Goal: Contribute content: Add original content to the website for others to see

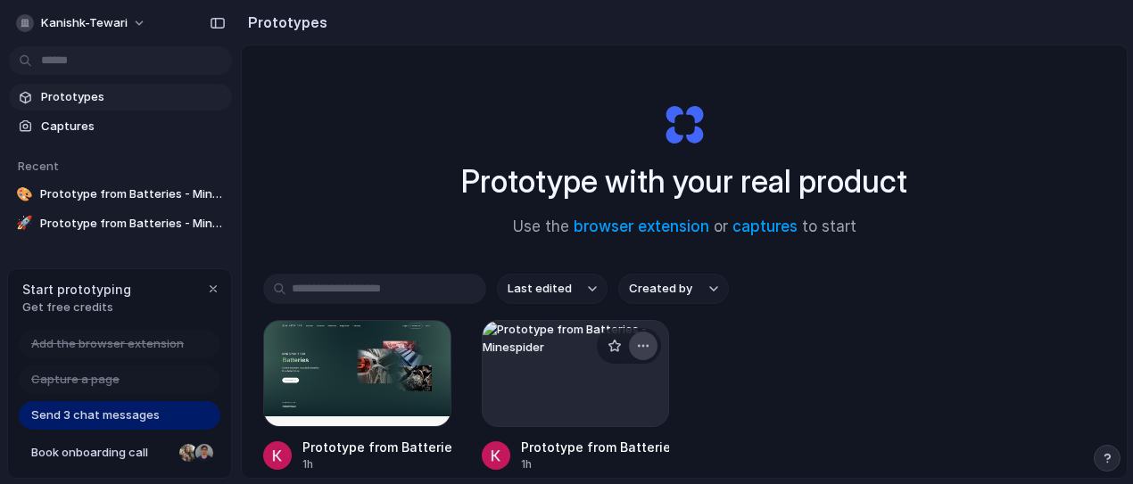
click at [641, 347] on div "button" at bounding box center [643, 346] width 14 height 14
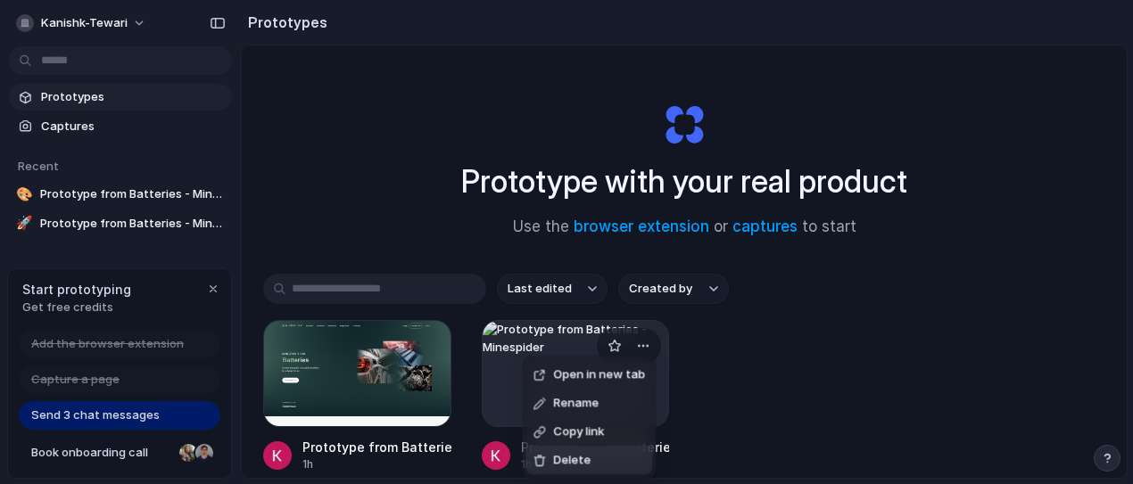
click at [557, 465] on span "Delete" at bounding box center [571, 461] width 37 height 18
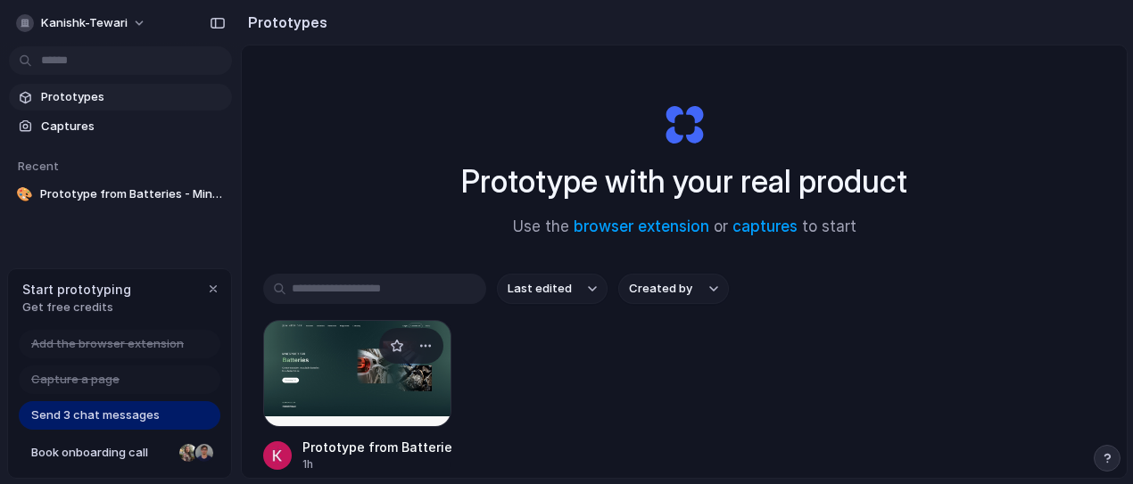
click at [356, 368] on div at bounding box center [357, 373] width 188 height 107
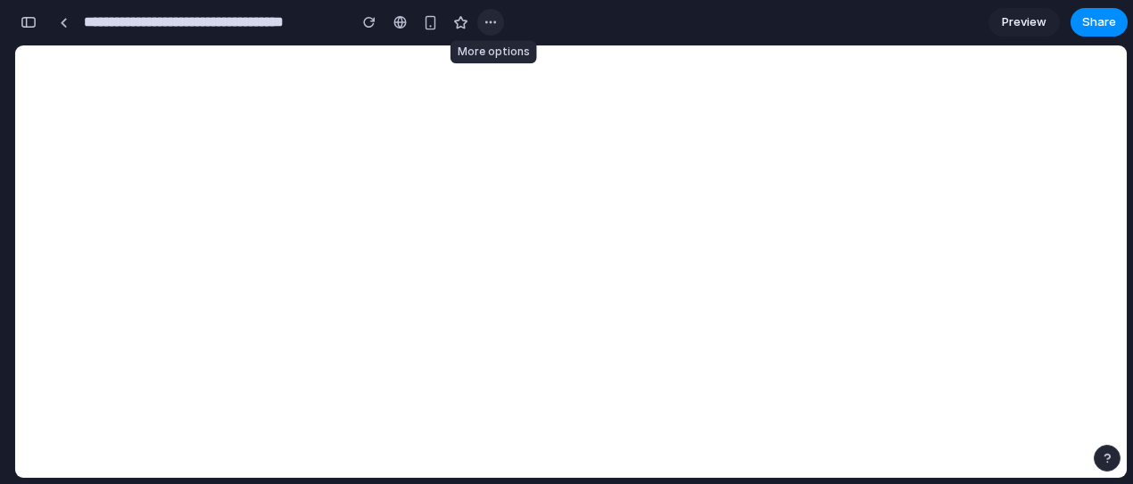
click at [490, 24] on div "button" at bounding box center [490, 22] width 14 height 14
click at [493, 21] on div "button" at bounding box center [490, 22] width 14 height 14
click at [1016, 31] on link "Preview" at bounding box center [1023, 22] width 71 height 29
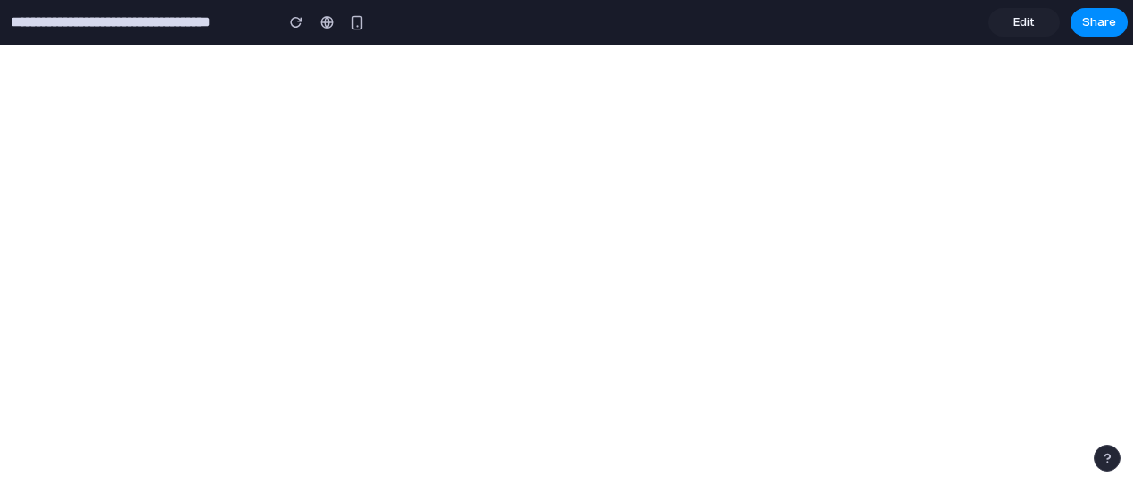
click at [1005, 32] on link "Edit" at bounding box center [1023, 22] width 71 height 29
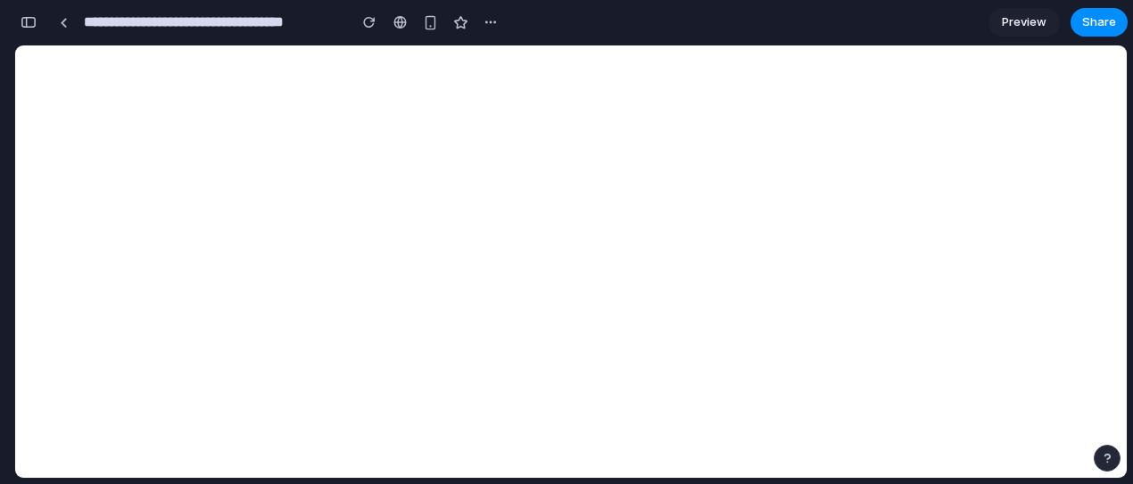
scroll to position [0, 16]
click at [1017, 23] on span "Preview" at bounding box center [1023, 22] width 45 height 18
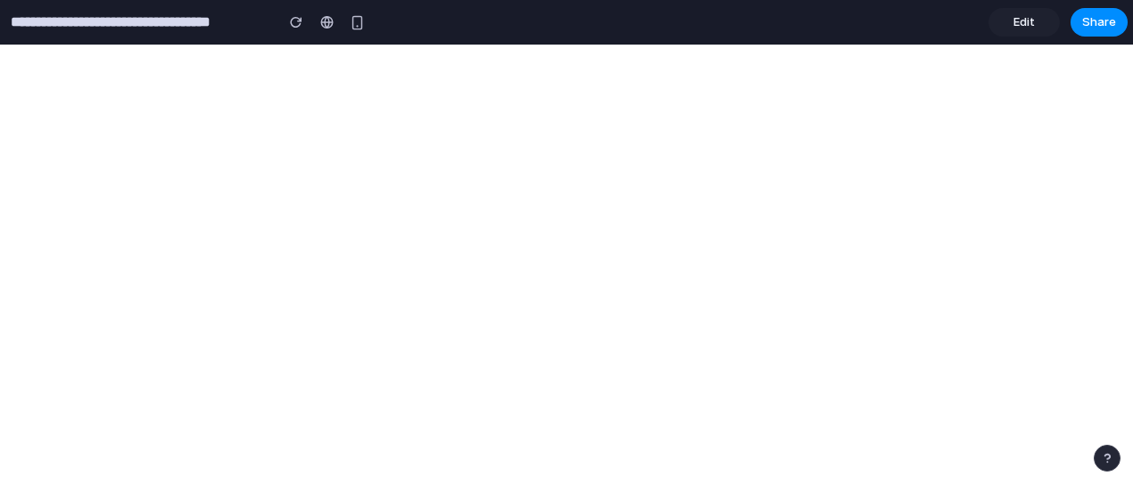
click at [1028, 25] on span "Edit" at bounding box center [1023, 22] width 21 height 18
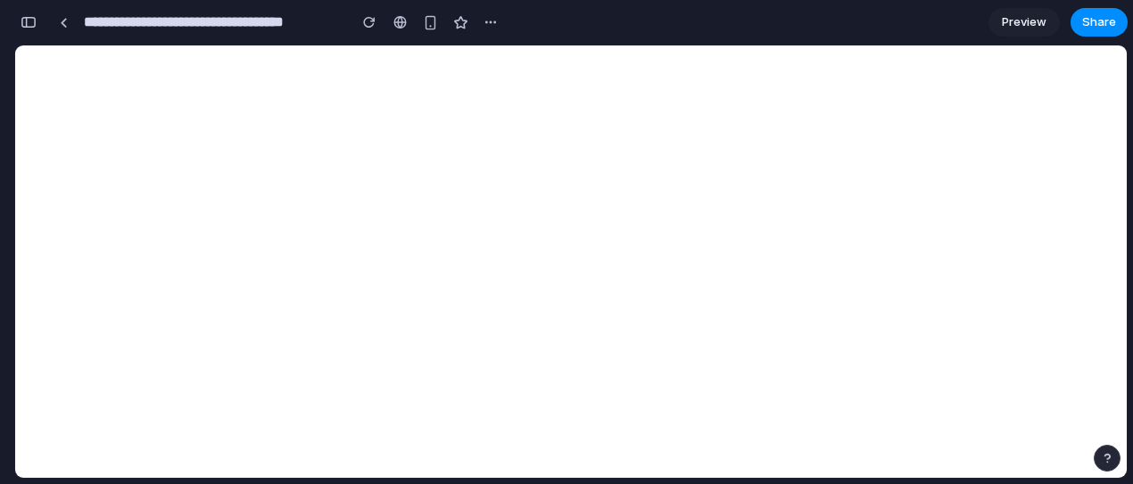
scroll to position [0, 16]
drag, startPoint x: 759, startPoint y: 42, endPoint x: 1091, endPoint y: 27, distance: 332.1
click at [1091, 27] on span "Share" at bounding box center [1099, 22] width 34 height 18
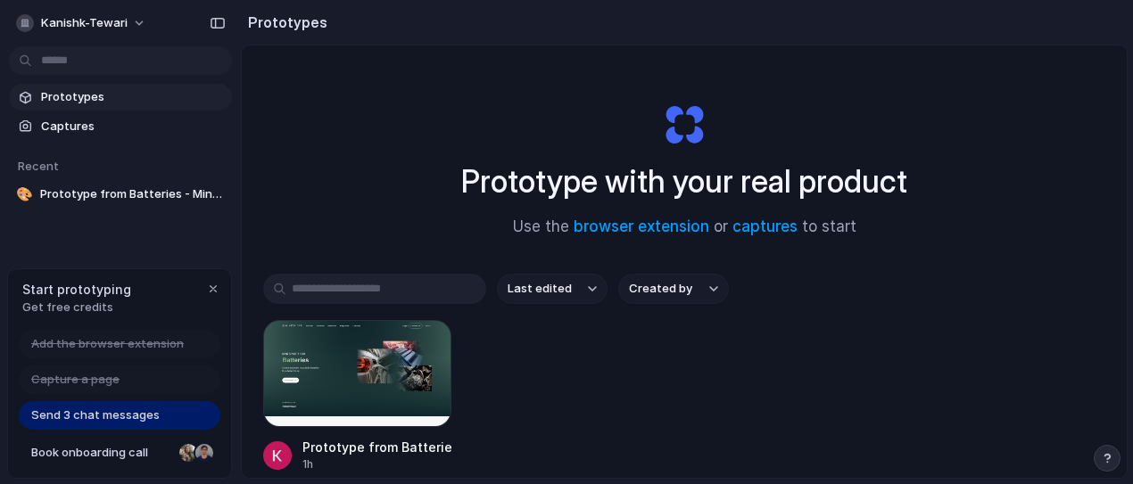
scroll to position [103, 0]
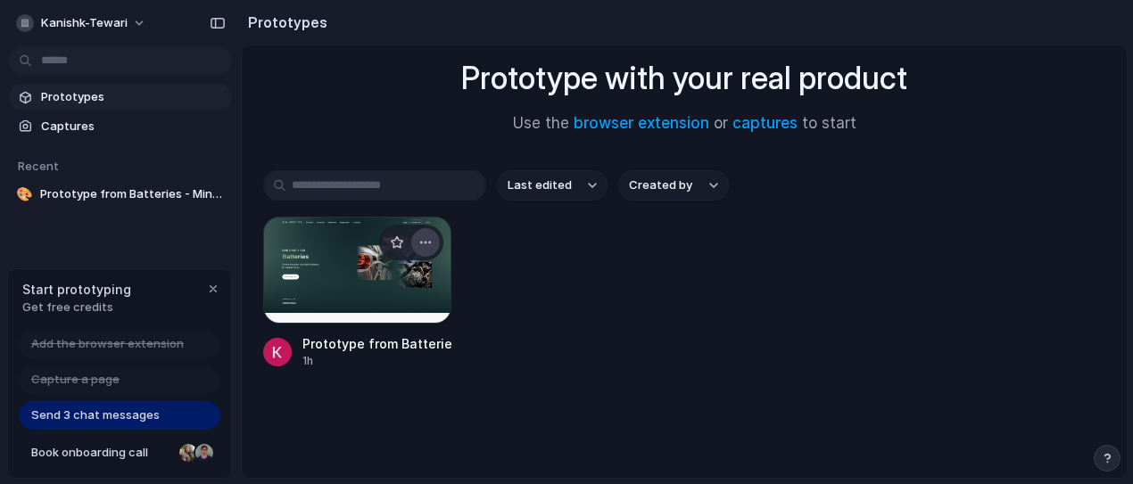
click at [421, 237] on div "button" at bounding box center [425, 242] width 14 height 14
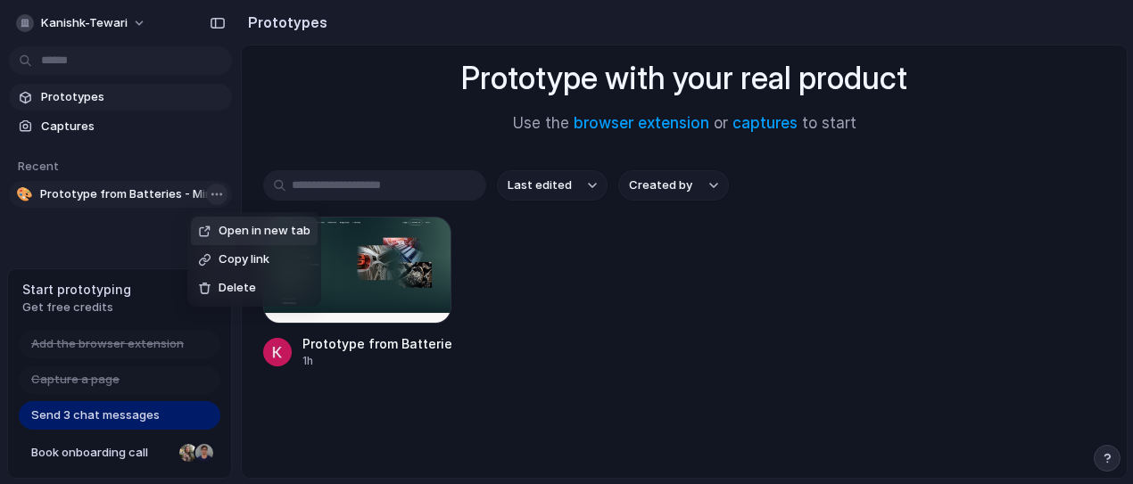
click at [208, 190] on body "kanishk-tewari Prototypes Captures Recent 🎨 Prototype from Batteries - Minespid…" at bounding box center [566, 242] width 1133 height 484
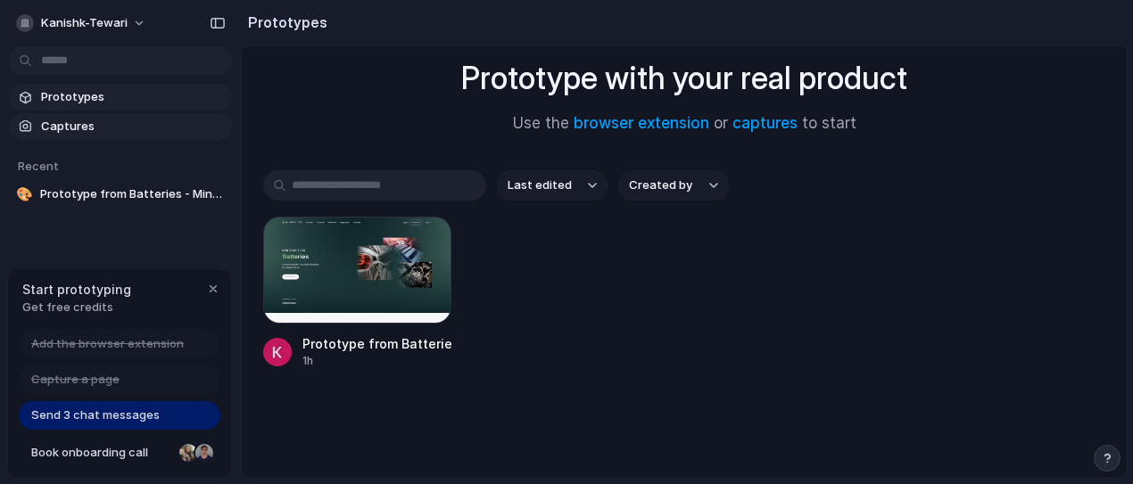
click at [62, 118] on span "Captures" at bounding box center [133, 127] width 184 height 18
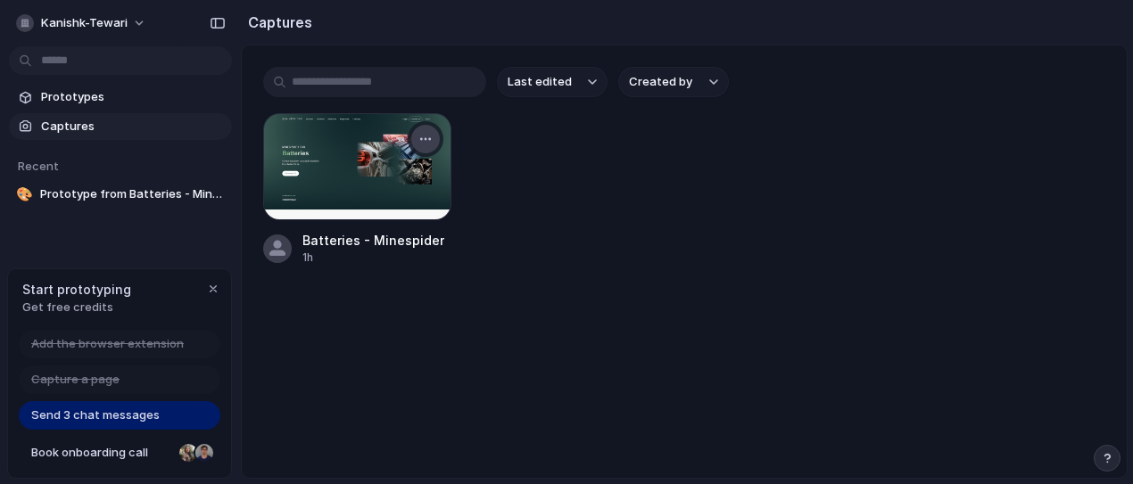
click at [425, 140] on div "button" at bounding box center [425, 139] width 14 height 14
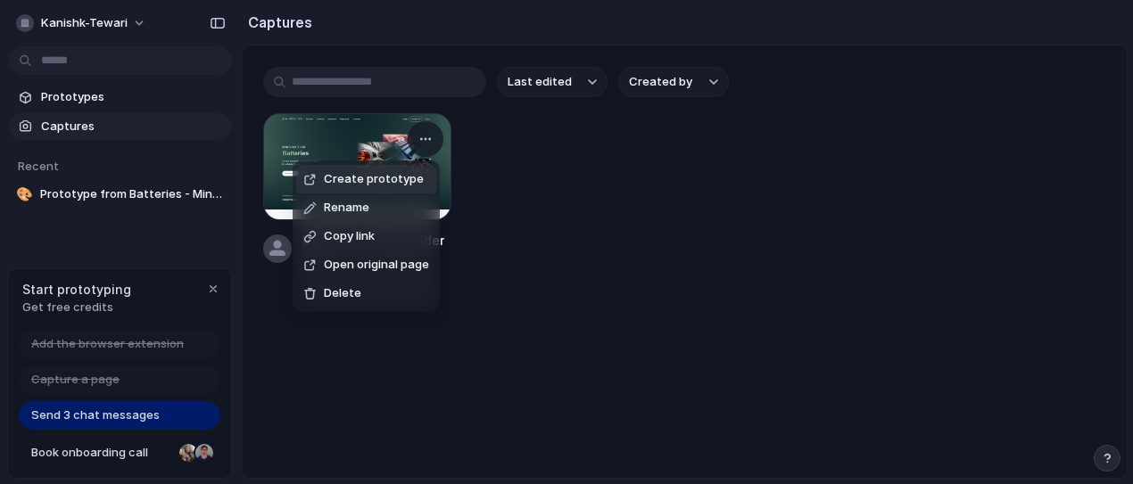
drag, startPoint x: 341, startPoint y: 161, endPoint x: 339, endPoint y: 139, distance: 21.5
click at [339, 139] on div "Create prototype Rename Copy link Open original page Delete" at bounding box center [566, 242] width 1133 height 484
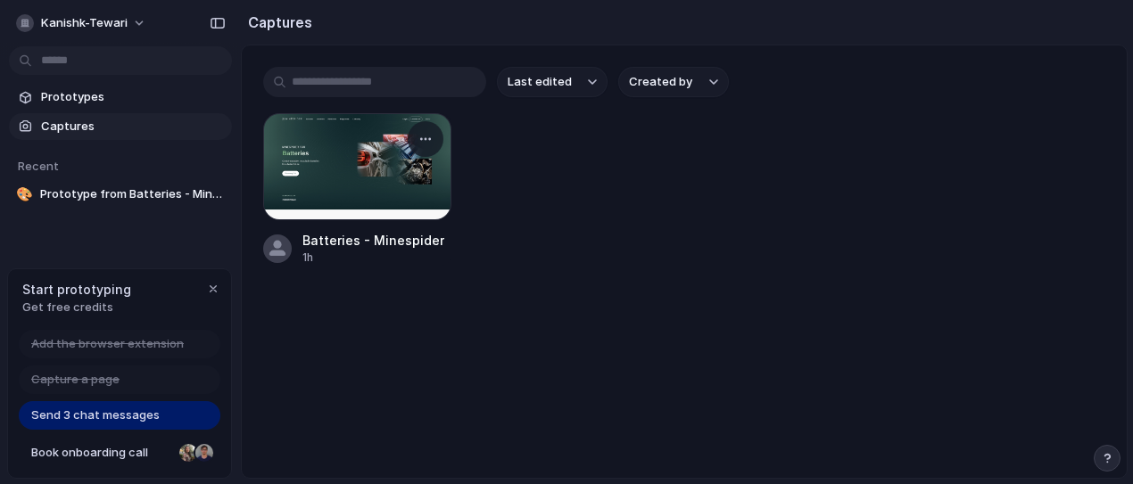
click at [412, 173] on div at bounding box center [357, 166] width 188 height 107
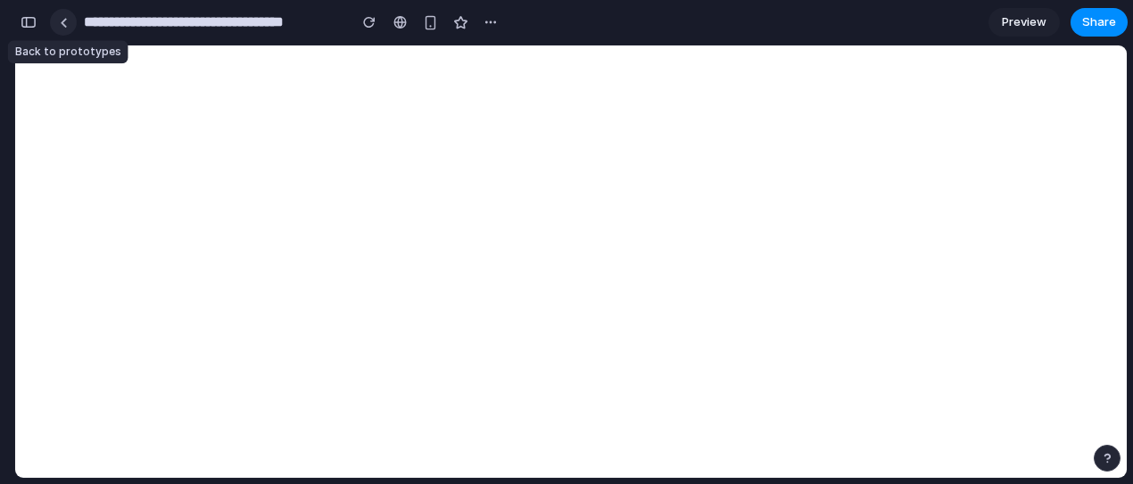
click at [63, 18] on div at bounding box center [64, 23] width 8 height 10
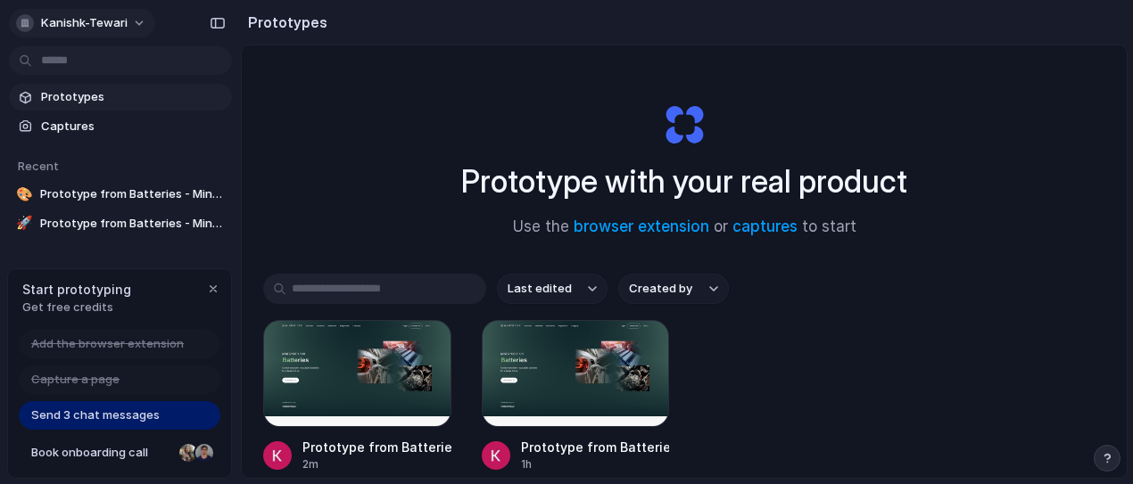
click at [136, 22] on button "kanishk-tewari" at bounding box center [82, 23] width 146 height 29
click at [630, 354] on button "button" at bounding box center [643, 346] width 29 height 29
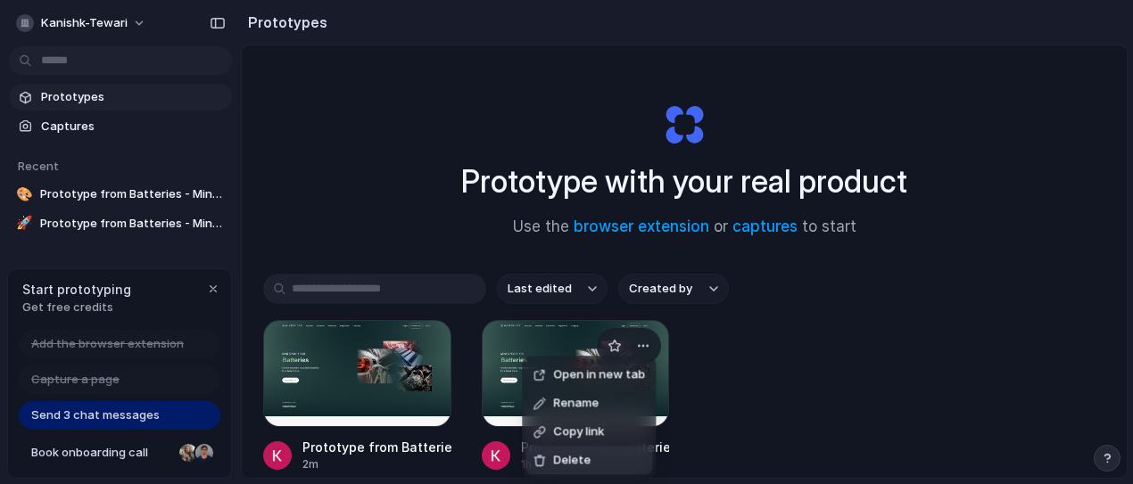
click at [579, 453] on span "Delete" at bounding box center [571, 461] width 37 height 18
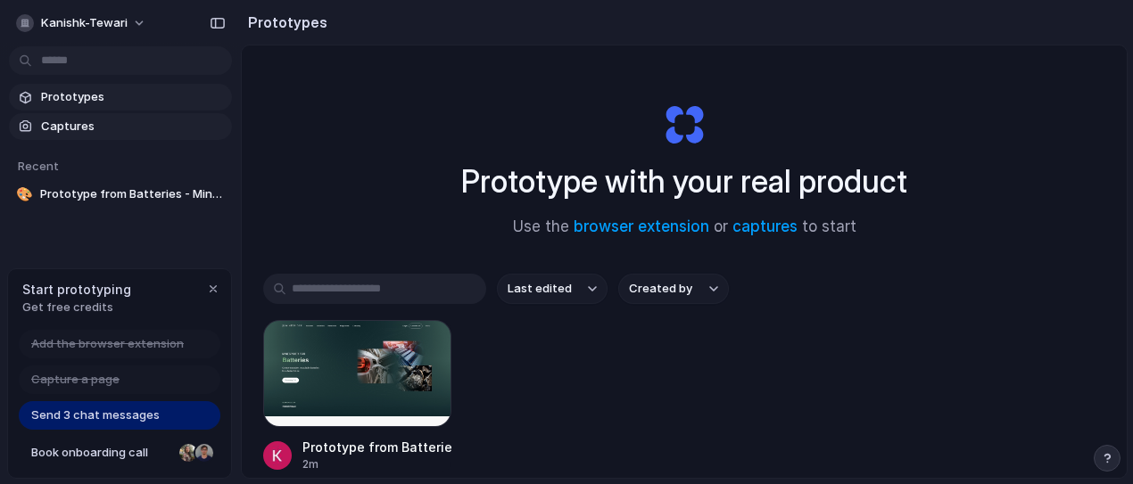
click at [82, 112] on section "Prototypes Captures" at bounding box center [120, 110] width 241 height 60
click at [74, 123] on span "Captures" at bounding box center [133, 127] width 184 height 18
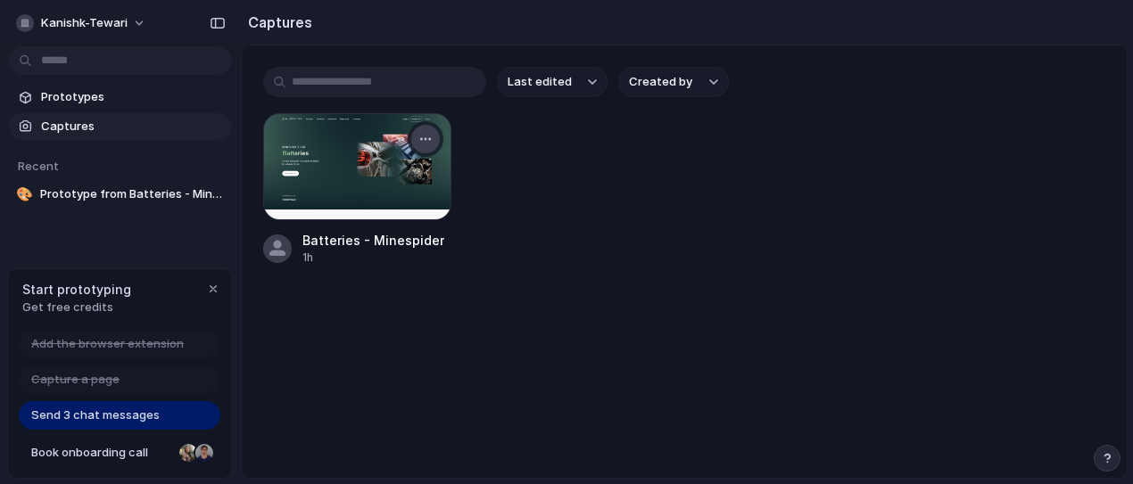
click at [428, 128] on button "button" at bounding box center [425, 139] width 29 height 29
click at [375, 143] on div at bounding box center [357, 166] width 188 height 107
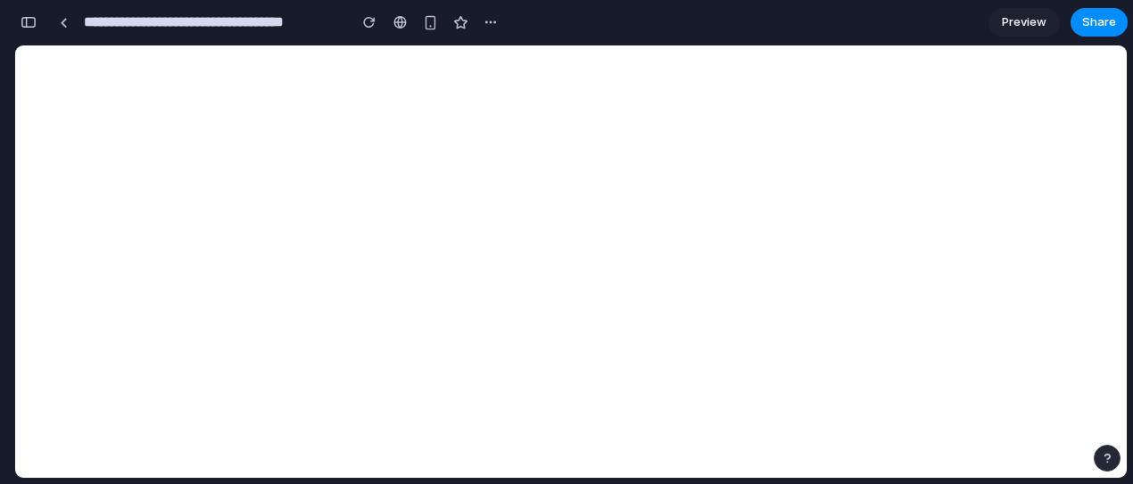
click at [1103, 453] on div "button" at bounding box center [1106, 458] width 12 height 12
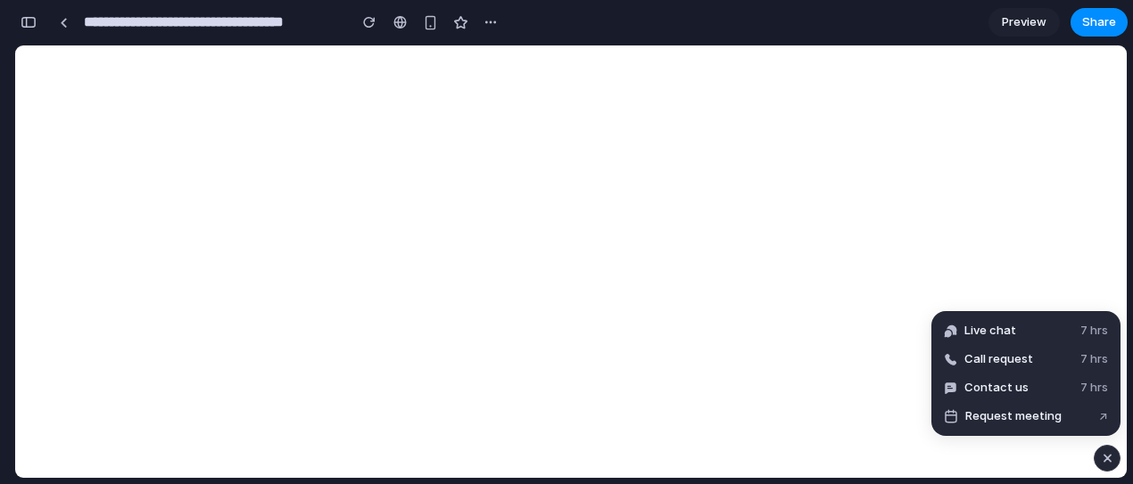
click at [1100, 460] on div "button" at bounding box center [1107, 458] width 15 height 21
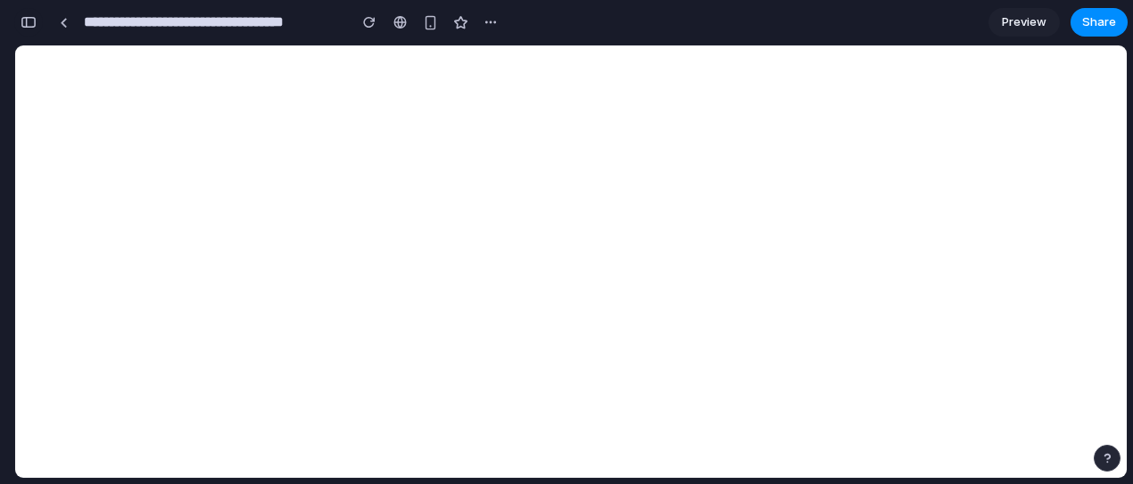
click at [32, 29] on button "button" at bounding box center [28, 22] width 29 height 29
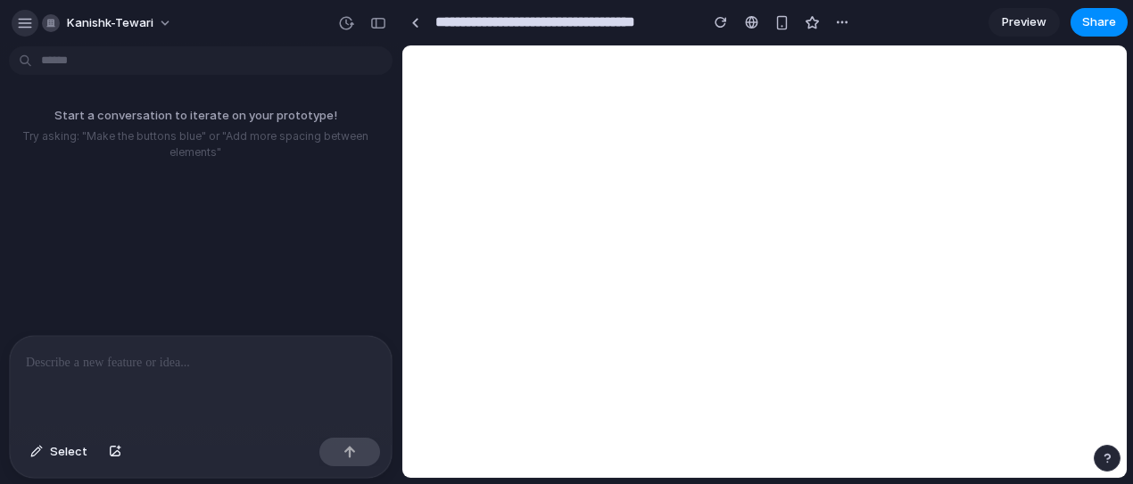
click at [29, 27] on div "button" at bounding box center [25, 23] width 16 height 16
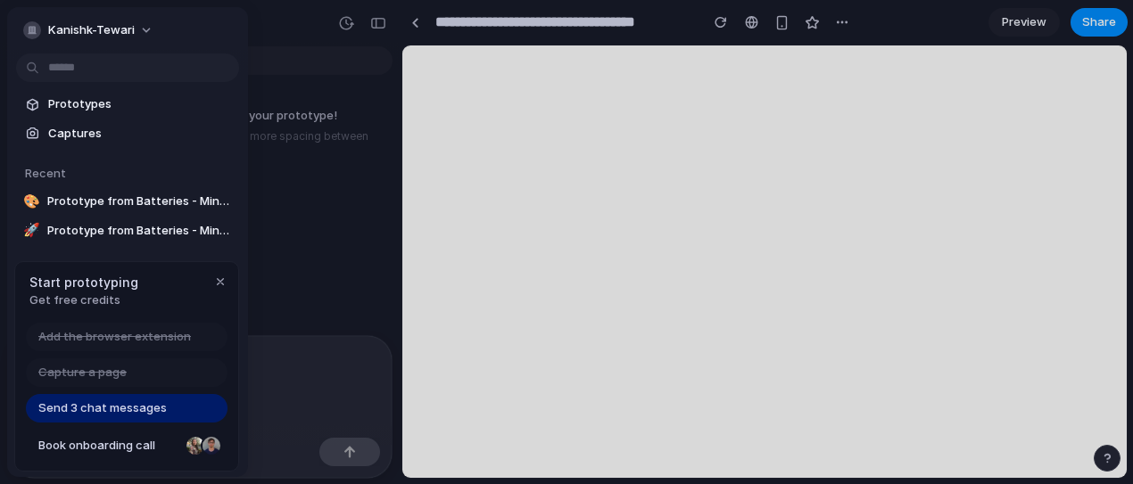
click at [266, 152] on div at bounding box center [566, 242] width 1133 height 484
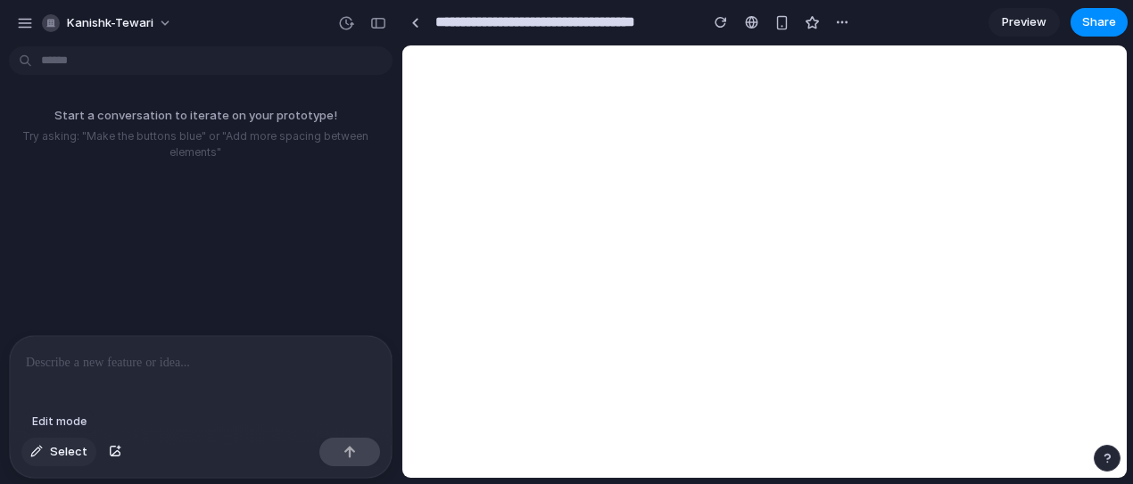
click at [69, 446] on span "Select" at bounding box center [68, 452] width 37 height 18
click at [1057, 86] on div at bounding box center [763, 261] width 723 height 432
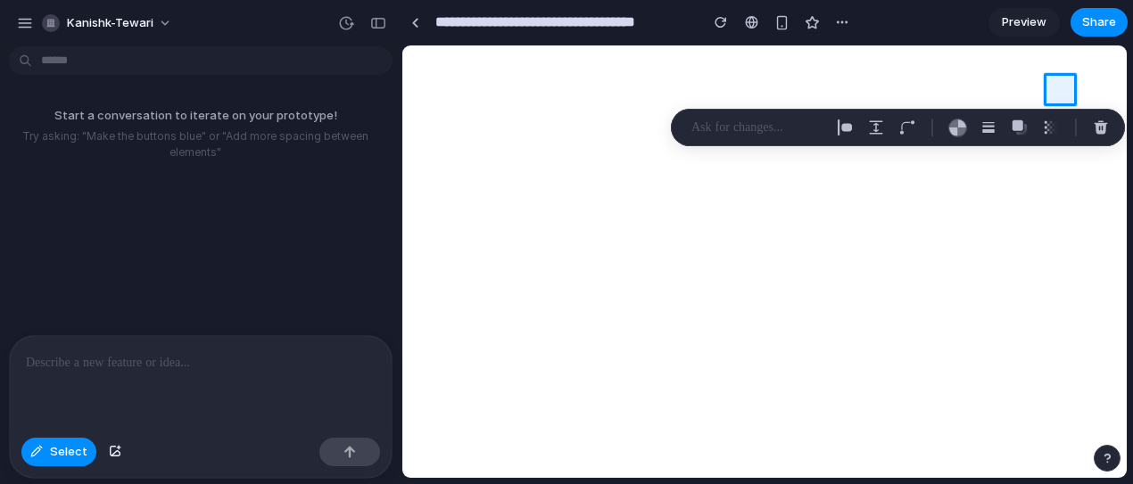
click at [946, 29] on section "**********" at bounding box center [764, 22] width 726 height 45
drag, startPoint x: 1122, startPoint y: 78, endPoint x: 1119, endPoint y: 95, distance: 17.2
click at [1119, 95] on div at bounding box center [763, 261] width 723 height 432
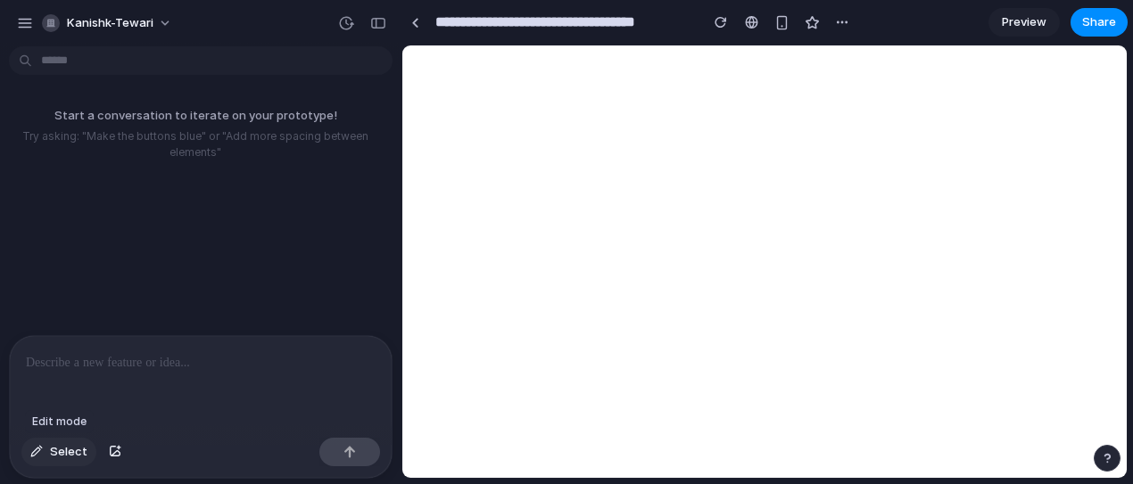
click at [54, 460] on span "Select" at bounding box center [68, 452] width 37 height 18
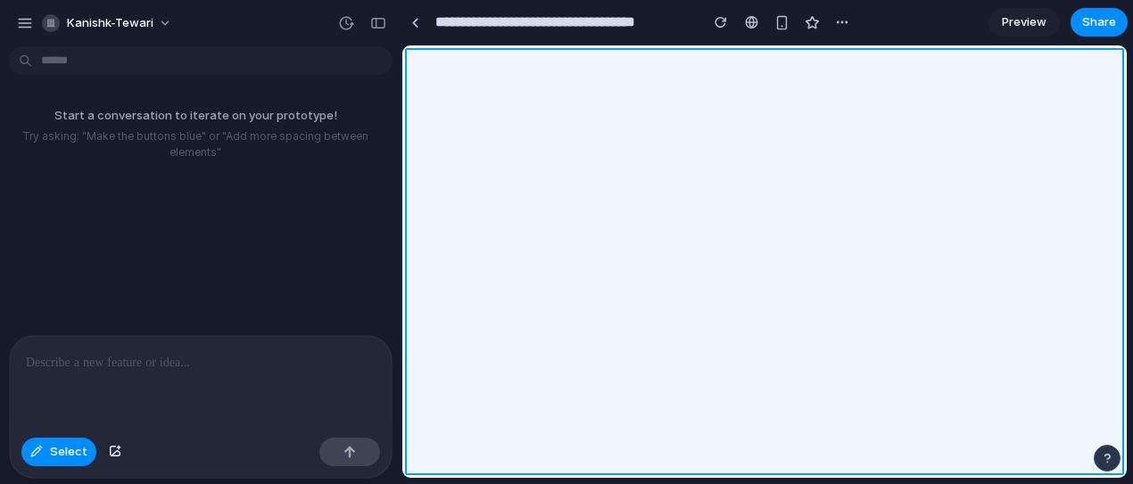
drag, startPoint x: 1118, startPoint y: 101, endPoint x: 1100, endPoint y: 171, distance: 72.9
click at [1100, 171] on div at bounding box center [763, 261] width 723 height 432
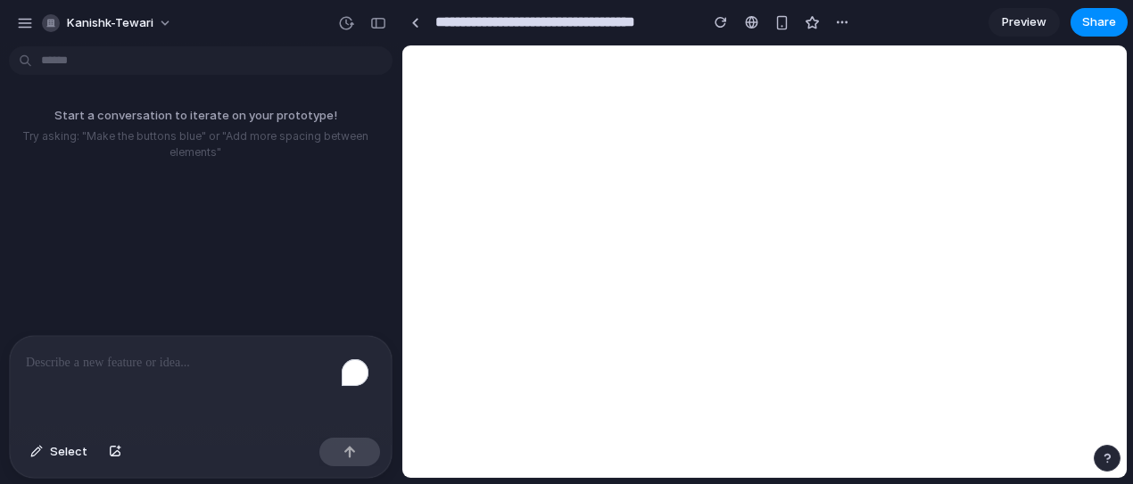
click at [151, 342] on div "To enrich screen reader interactions, please activate Accessibility in Grammarl…" at bounding box center [201, 383] width 382 height 95
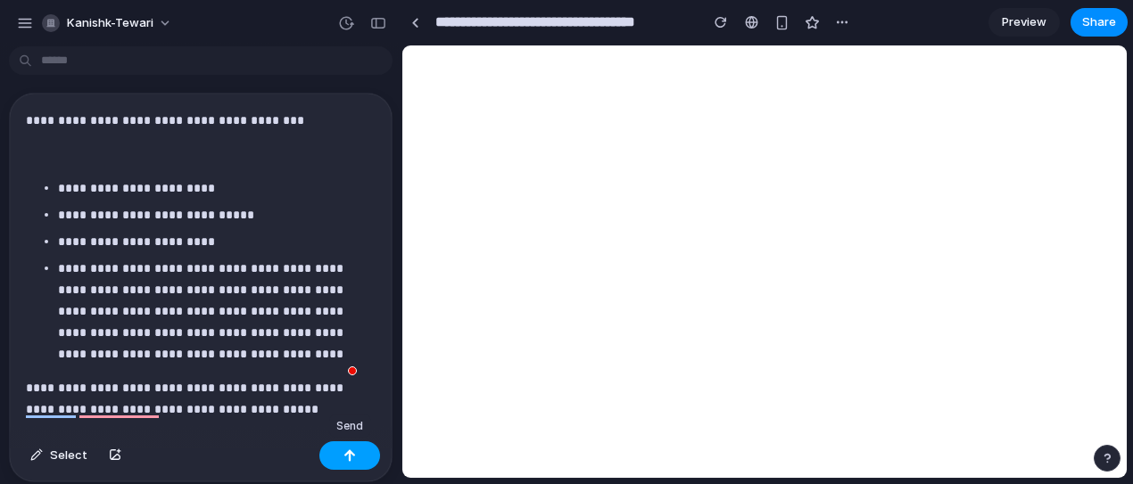
click at [344, 465] on button "button" at bounding box center [349, 455] width 61 height 29
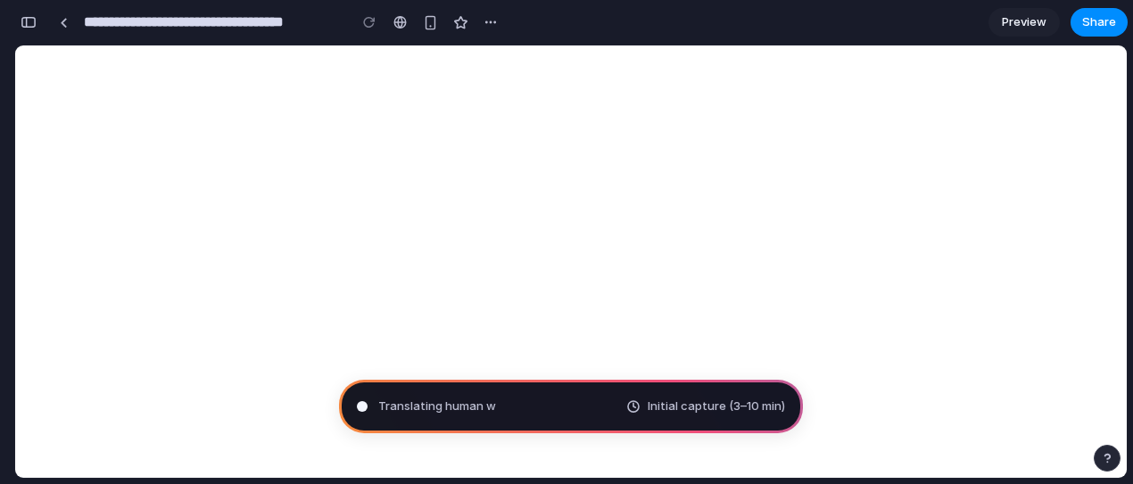
scroll to position [416, 0]
type input "**********"
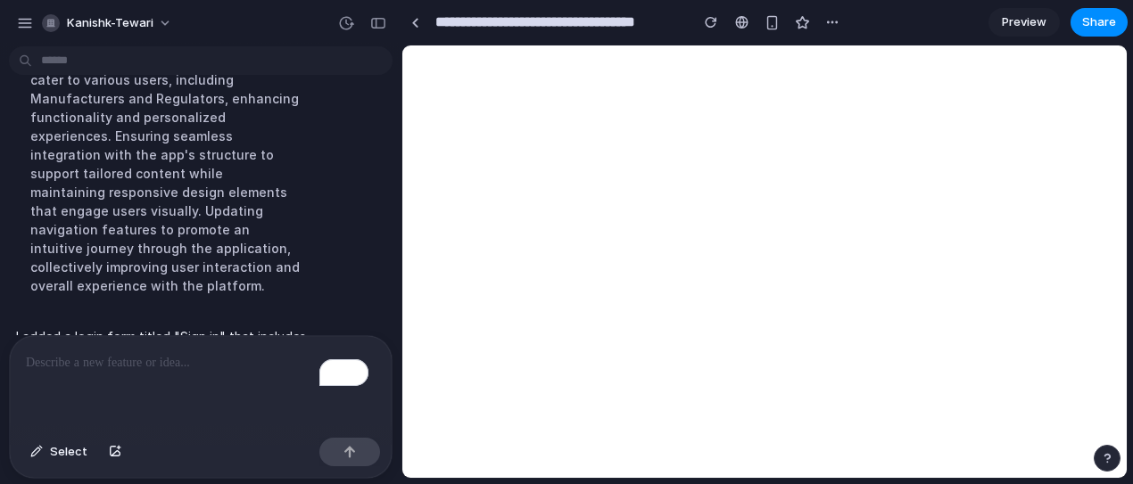
scroll to position [451, 0]
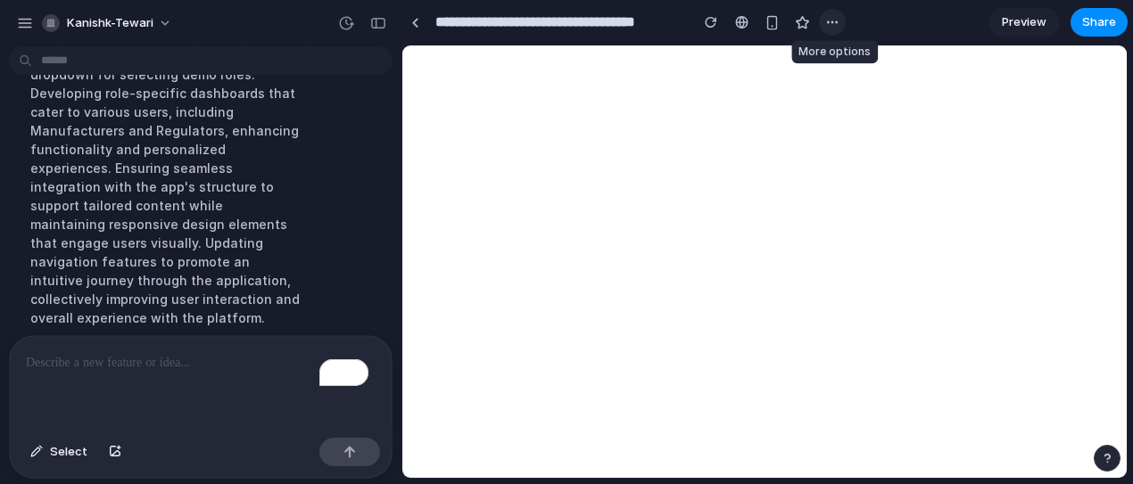
click at [835, 20] on div "button" at bounding box center [832, 22] width 14 height 14
click at [1008, 21] on span "Preview" at bounding box center [1023, 22] width 45 height 18
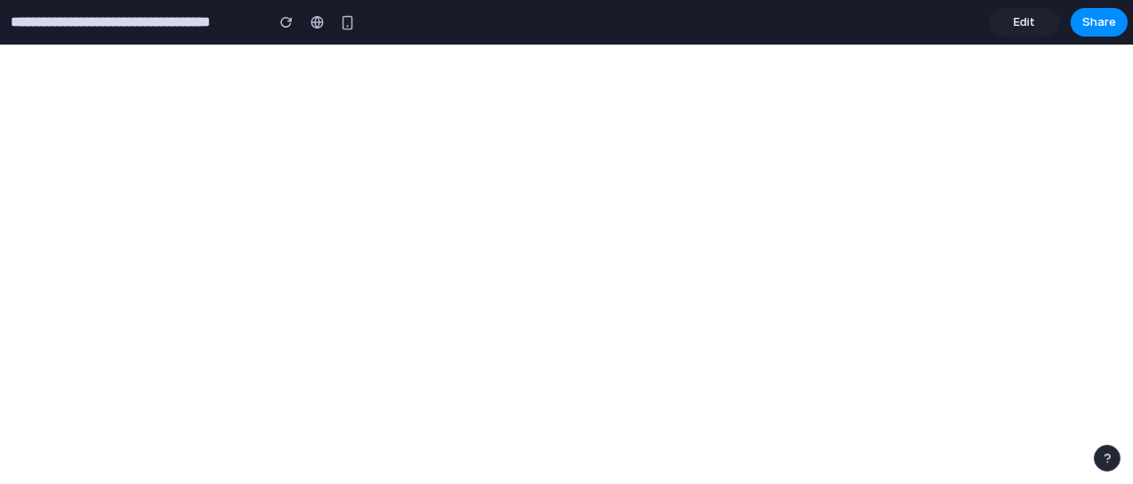
click at [1022, 32] on link "Edit" at bounding box center [1023, 22] width 71 height 29
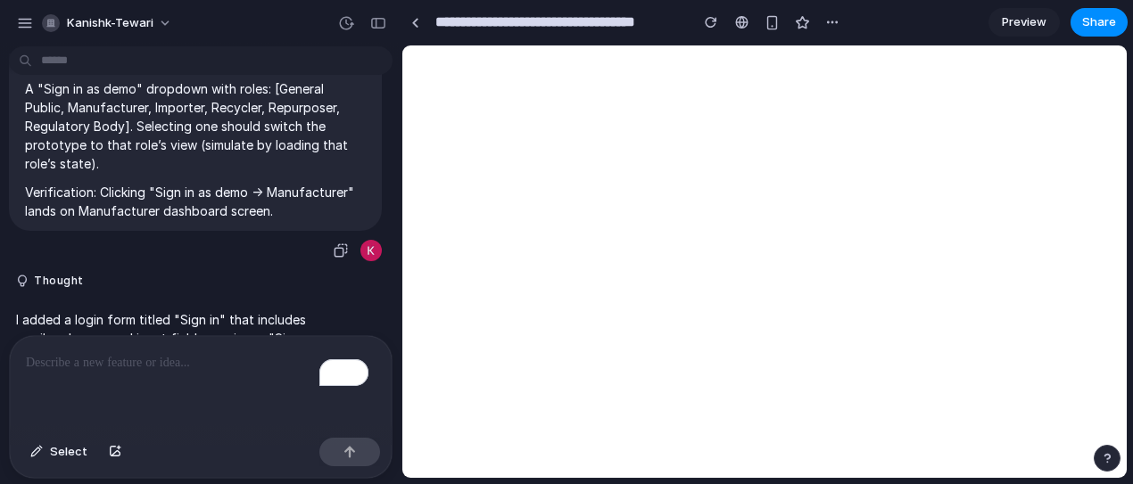
scroll to position [358, 0]
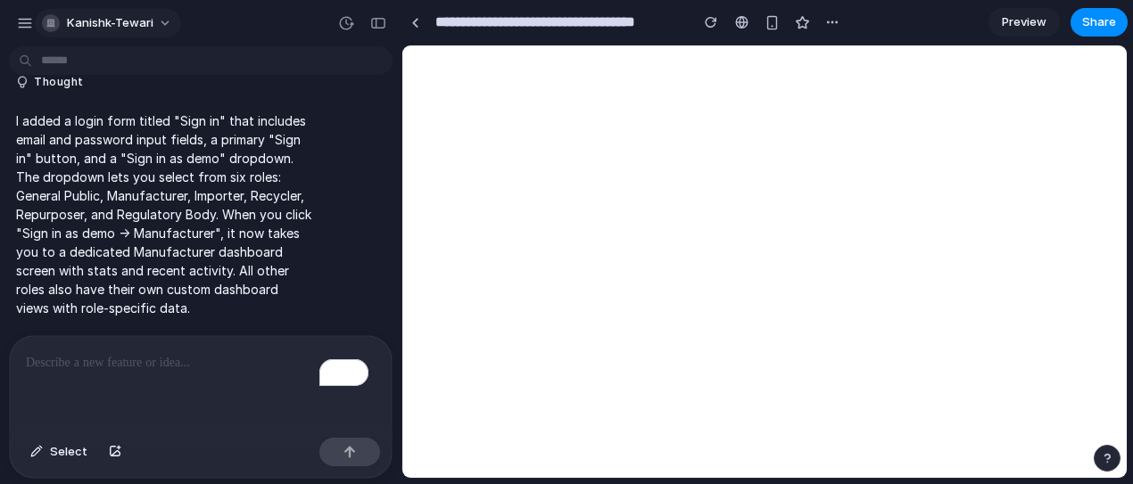
click at [75, 34] on button "kanishk-tewari" at bounding box center [108, 23] width 146 height 29
click at [375, 23] on div "button" at bounding box center [378, 23] width 16 height 12
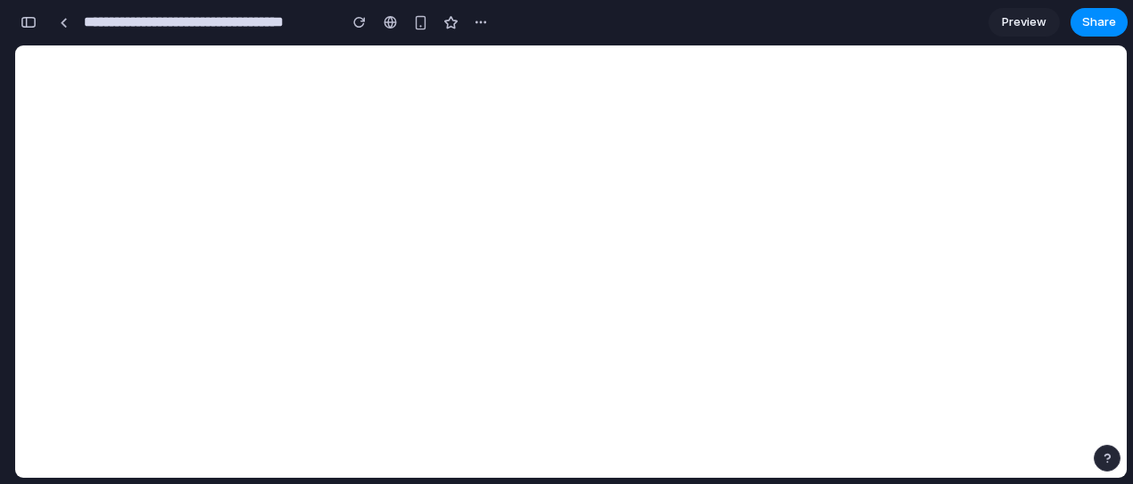
scroll to position [640, 0]
click at [31, 22] on div "button" at bounding box center [29, 22] width 16 height 12
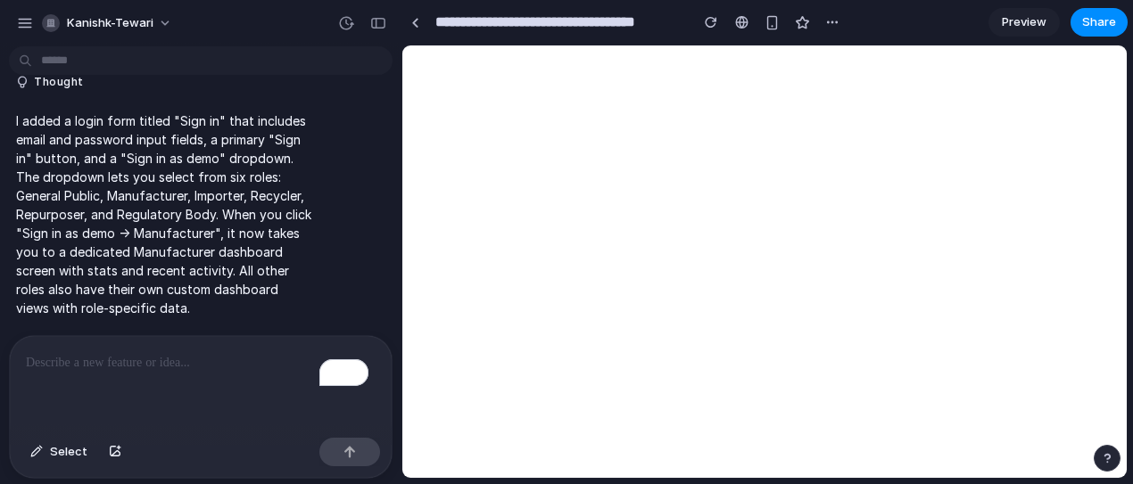
scroll to position [358, 0]
click at [35, 22] on div "kanishk-tewari" at bounding box center [98, 23] width 165 height 29
click at [18, 23] on div "button" at bounding box center [25, 23] width 16 height 16
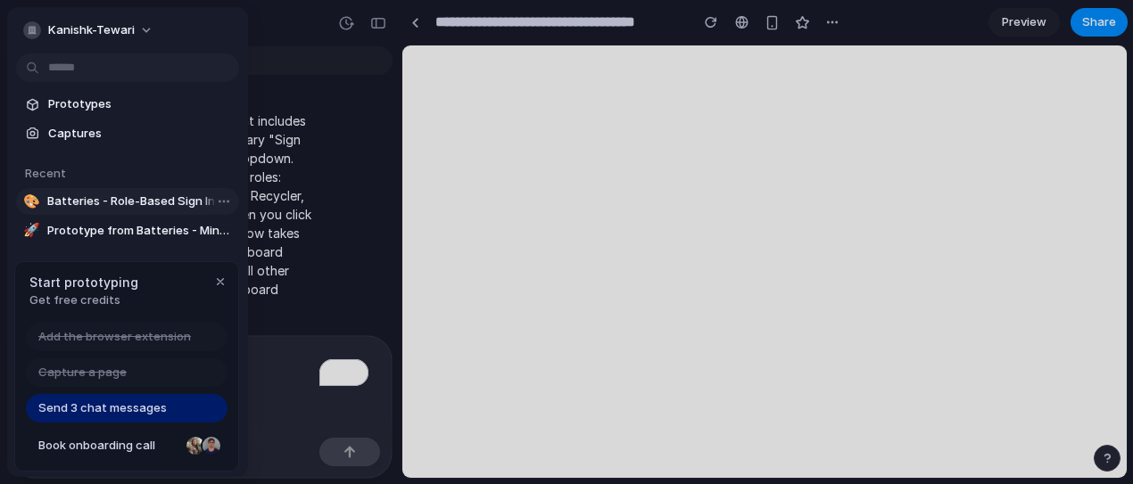
click at [101, 202] on span "Batteries - Role-Based Sign In Portal" at bounding box center [139, 202] width 185 height 18
click at [137, 202] on span "Batteries - Role-Based Sign In Portal" at bounding box center [139, 202] width 185 height 18
click at [92, 103] on span "Prototypes" at bounding box center [140, 104] width 184 height 18
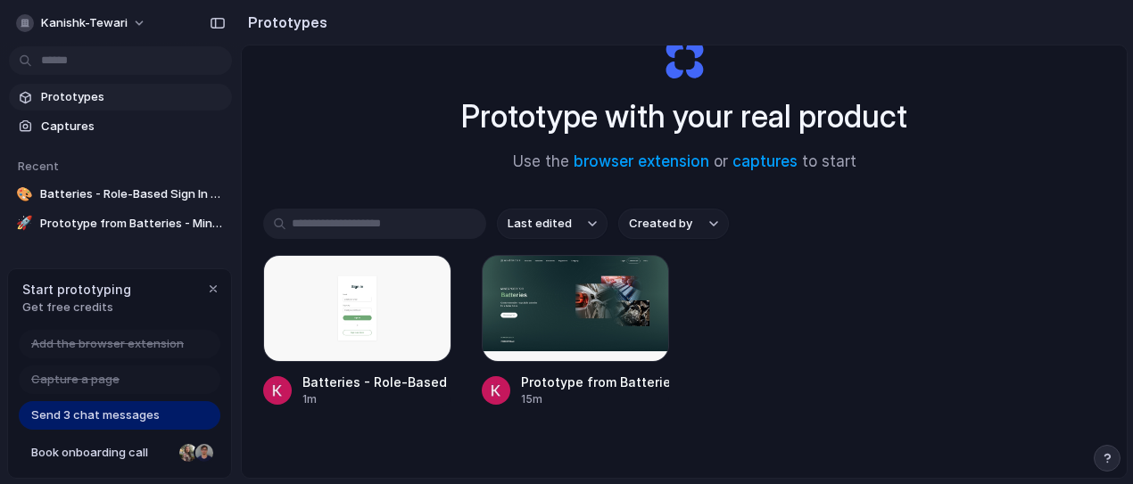
scroll to position [66, 0]
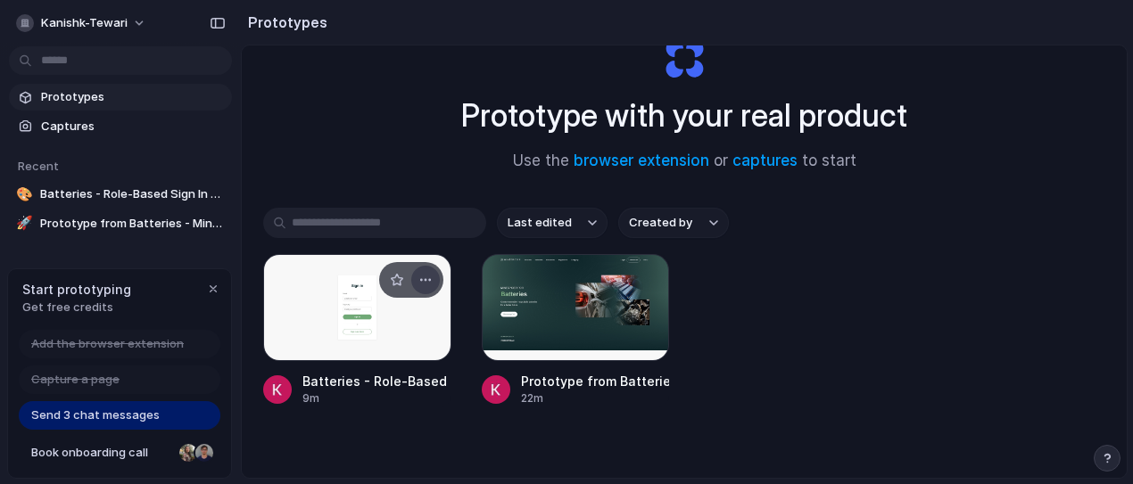
click at [416, 271] on button "button" at bounding box center [425, 280] width 29 height 29
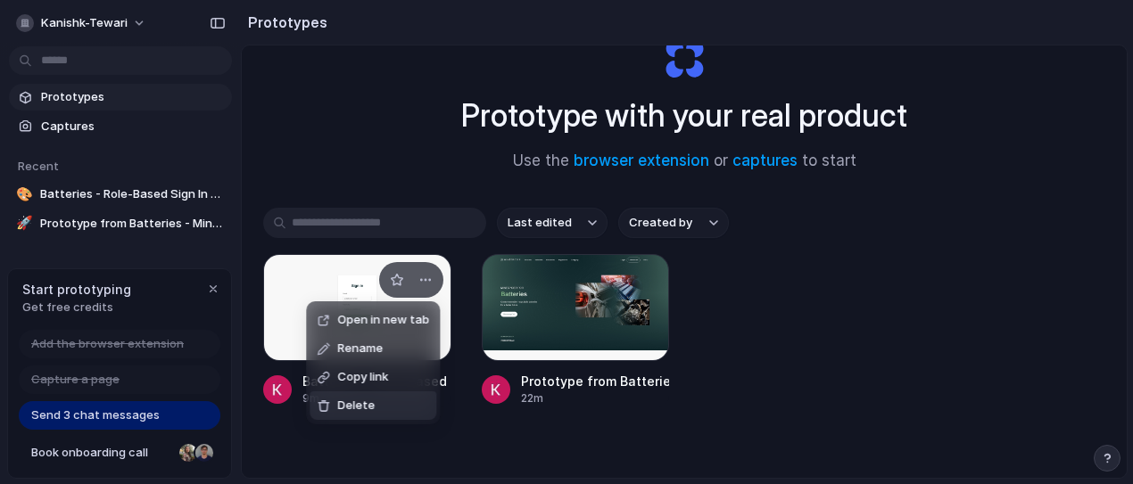
click at [369, 400] on span "Delete" at bounding box center [355, 406] width 37 height 18
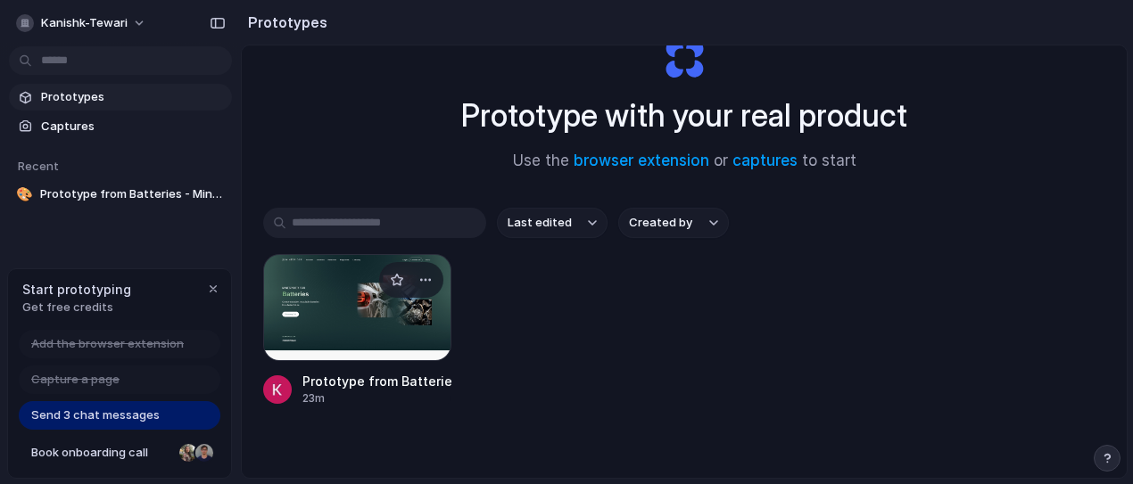
click at [344, 325] on div at bounding box center [357, 307] width 188 height 107
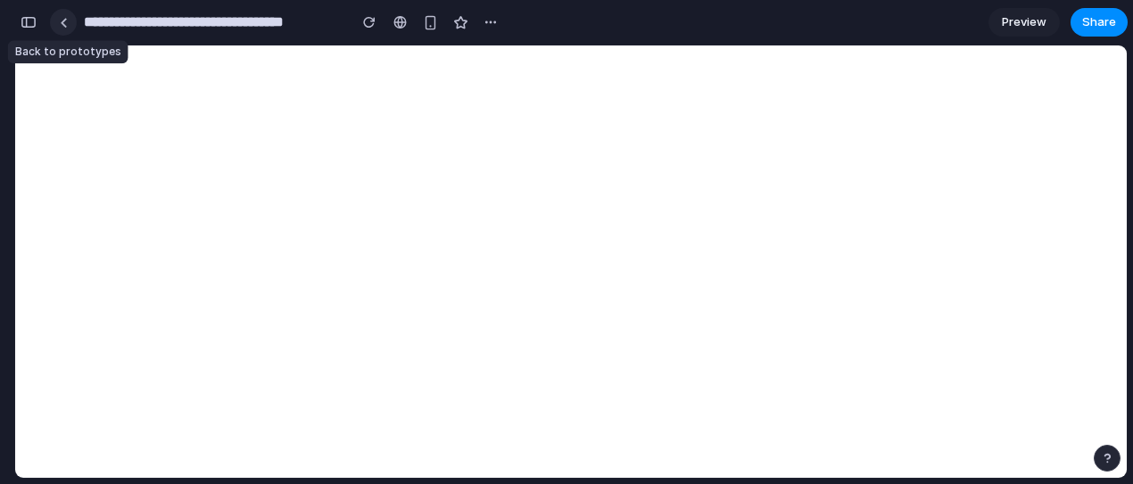
click at [65, 29] on link at bounding box center [63, 22] width 27 height 27
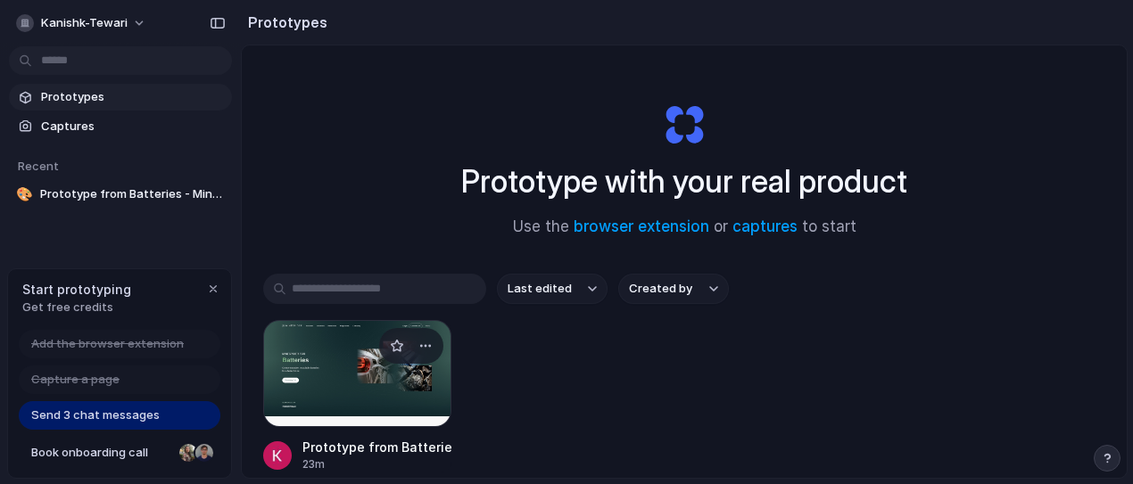
click at [318, 358] on div at bounding box center [357, 373] width 188 height 107
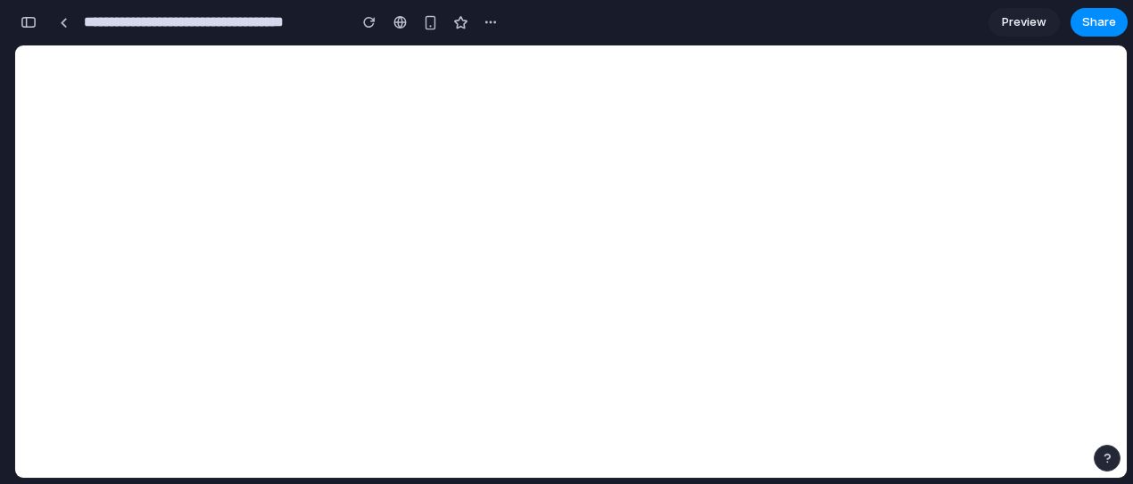
click at [37, 29] on button "button" at bounding box center [28, 22] width 29 height 29
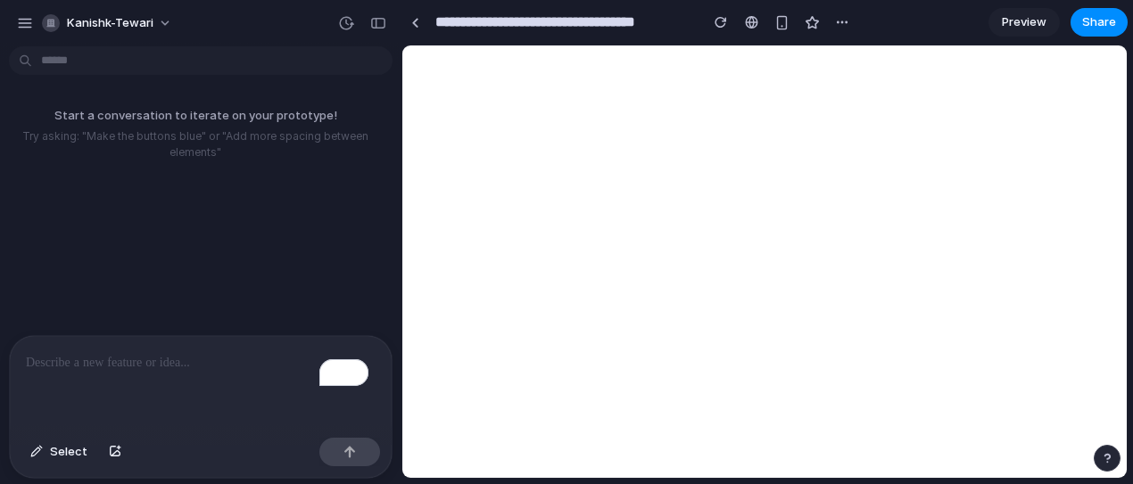
click at [70, 366] on p "To enrich screen reader interactions, please activate Accessibility in Grammarl…" at bounding box center [201, 362] width 350 height 21
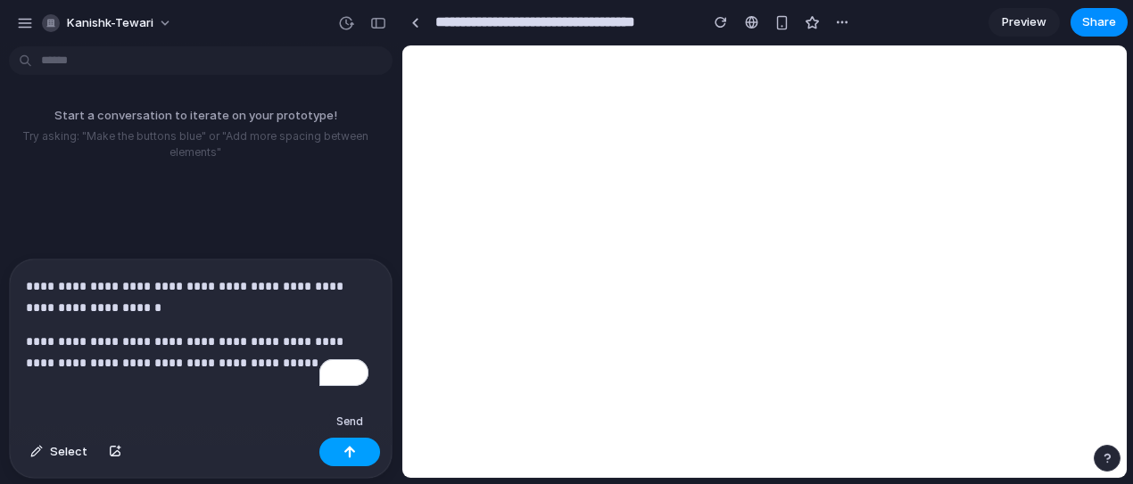
click at [345, 453] on div "button" at bounding box center [349, 452] width 12 height 12
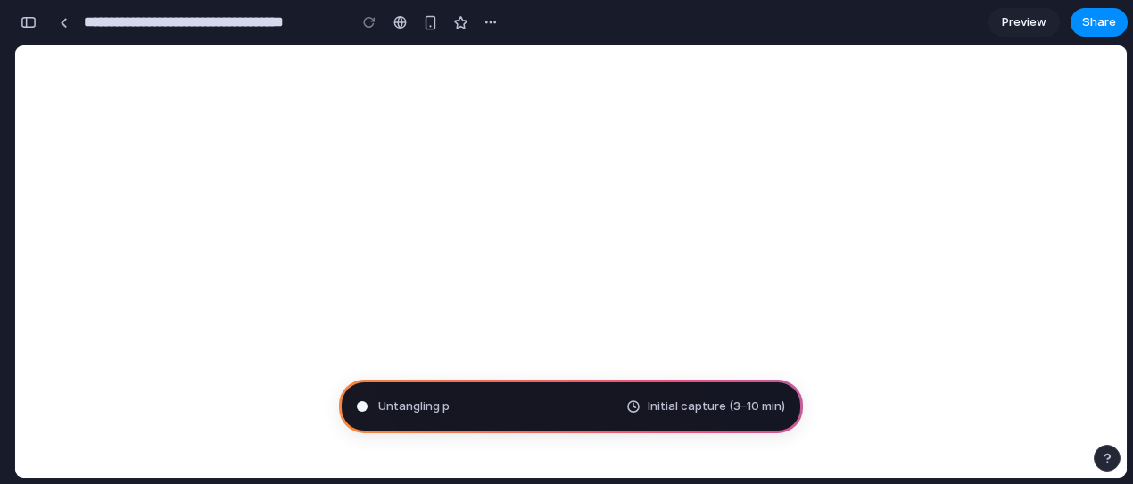
scroll to position [58, 0]
type input "**********"
click at [34, 23] on div "button" at bounding box center [29, 22] width 16 height 12
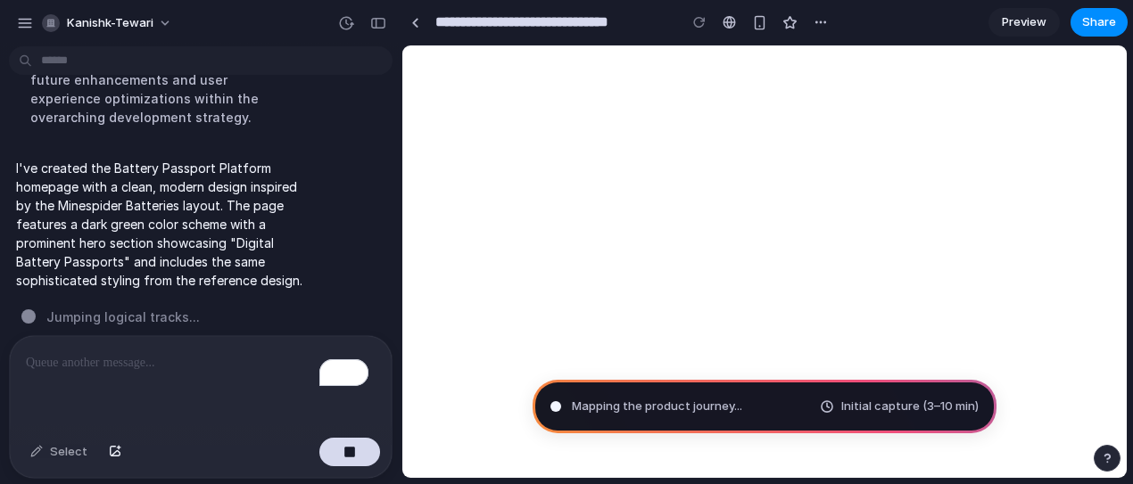
scroll to position [460, 0]
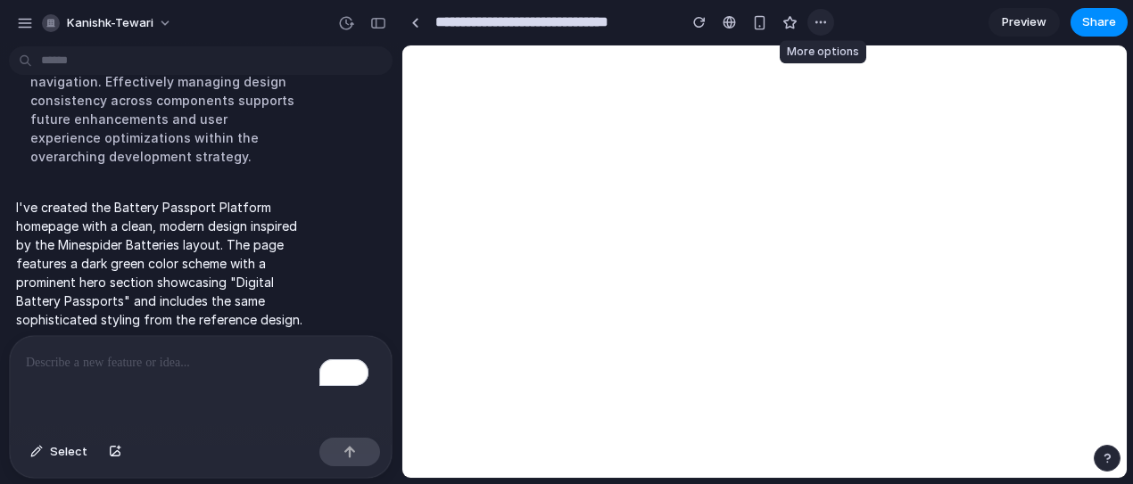
click at [812, 20] on button "button" at bounding box center [820, 22] width 27 height 27
click at [23, 24] on div "button" at bounding box center [25, 23] width 16 height 16
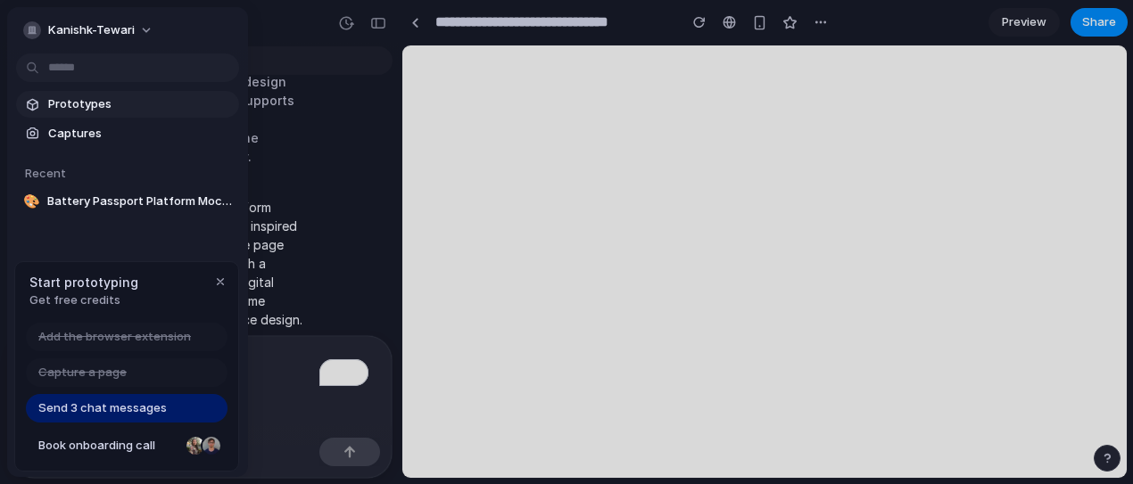
click at [68, 100] on span "Prototypes" at bounding box center [140, 104] width 184 height 18
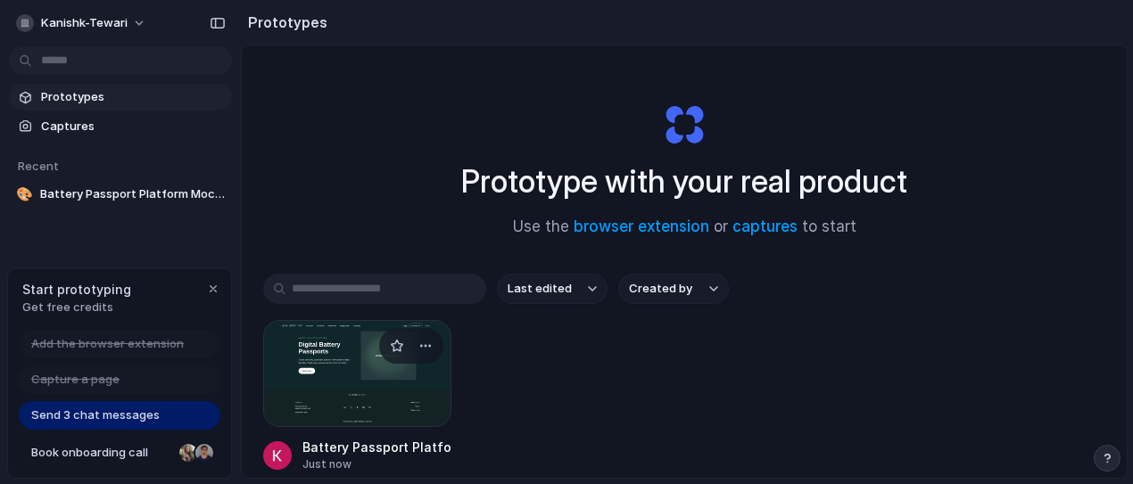
click at [328, 369] on div at bounding box center [357, 373] width 188 height 107
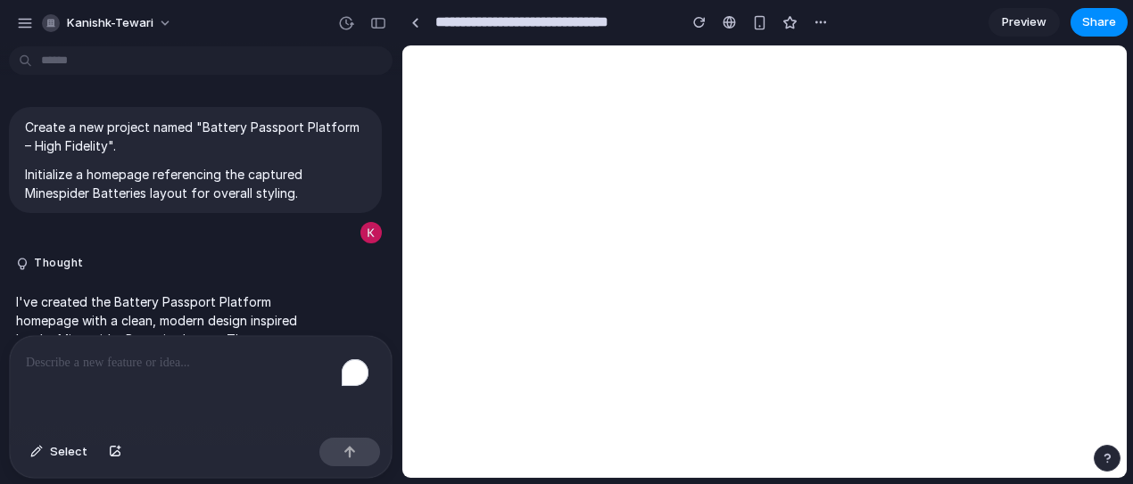
scroll to position [112, 0]
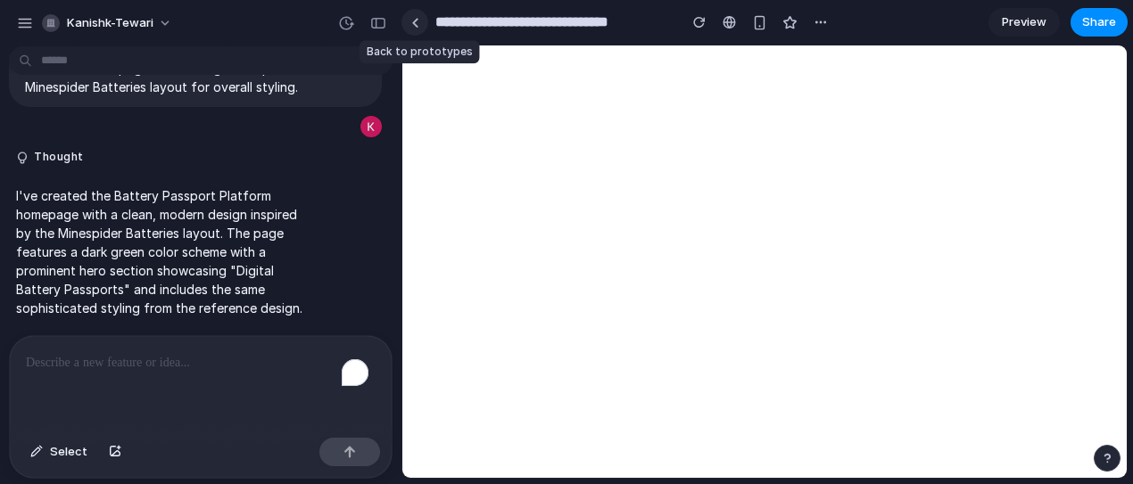
click at [416, 25] on div at bounding box center [415, 23] width 8 height 10
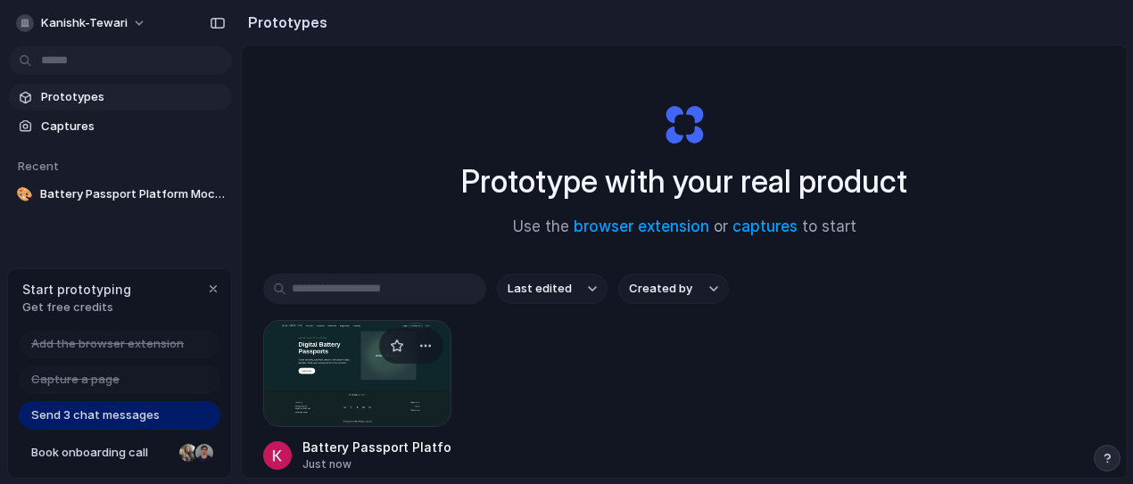
click at [317, 365] on div at bounding box center [357, 373] width 188 height 107
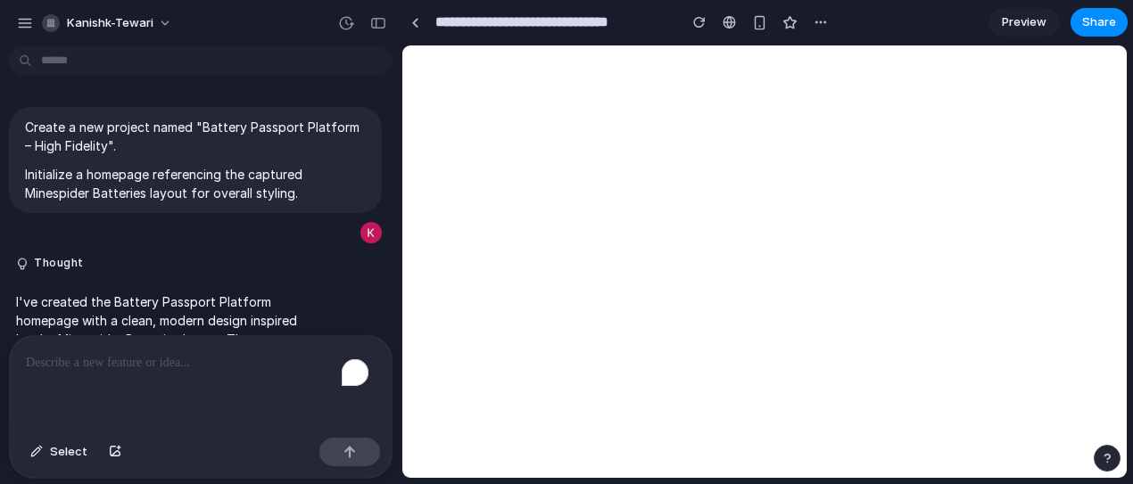
scroll to position [112, 0]
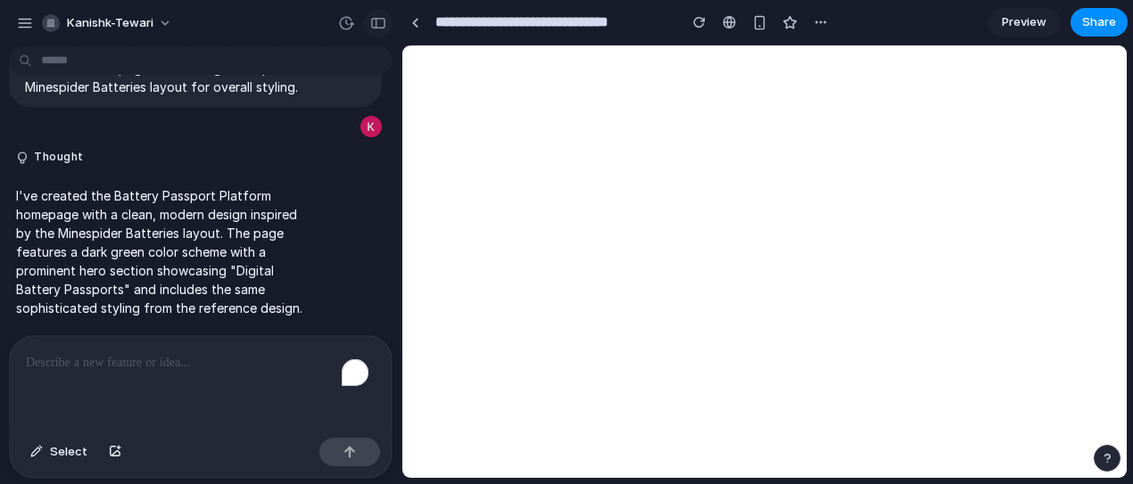
click at [369, 25] on button "button" at bounding box center [378, 23] width 29 height 29
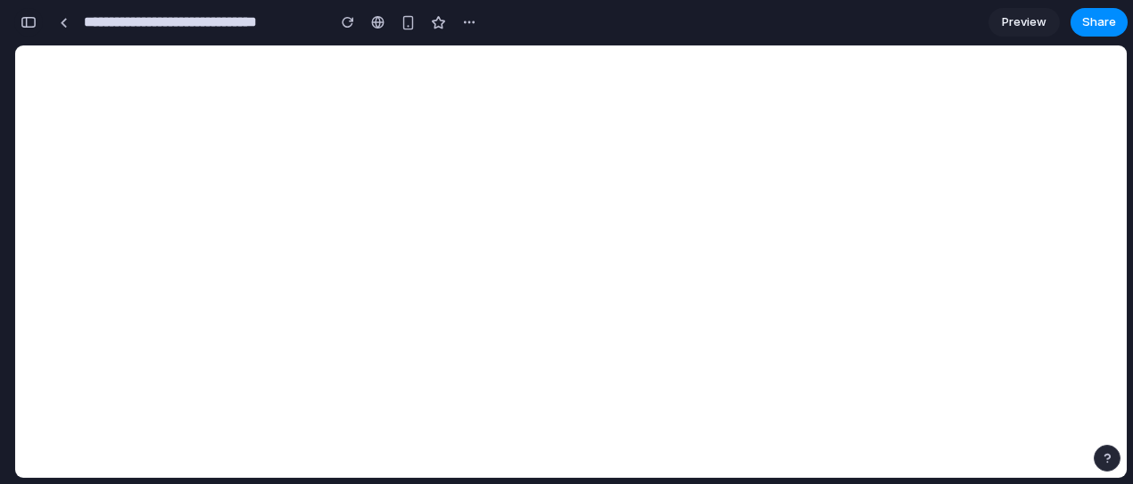
click at [39, 29] on button "button" at bounding box center [28, 22] width 29 height 29
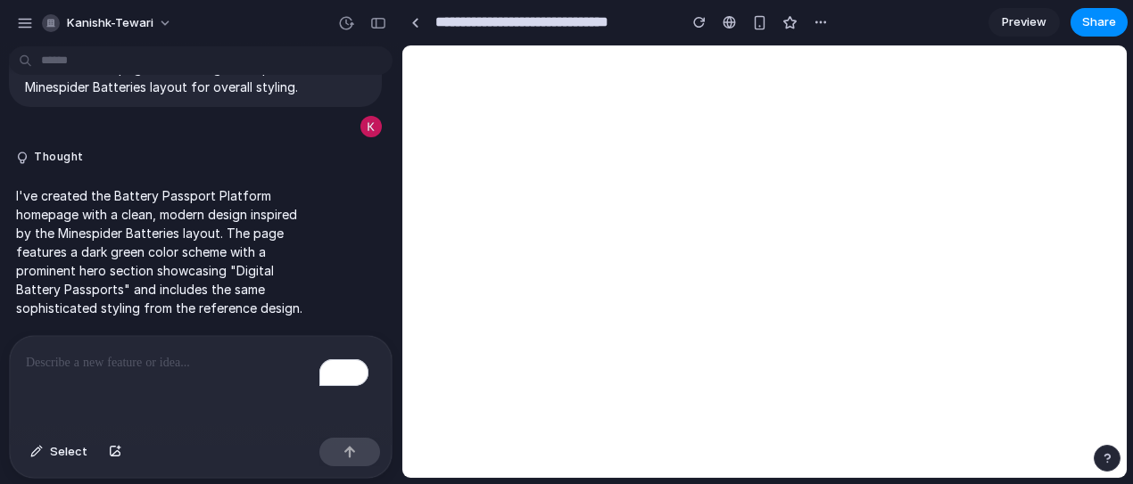
click at [78, 364] on p "To enrich screen reader interactions, please activate Accessibility in Grammarl…" at bounding box center [201, 362] width 350 height 21
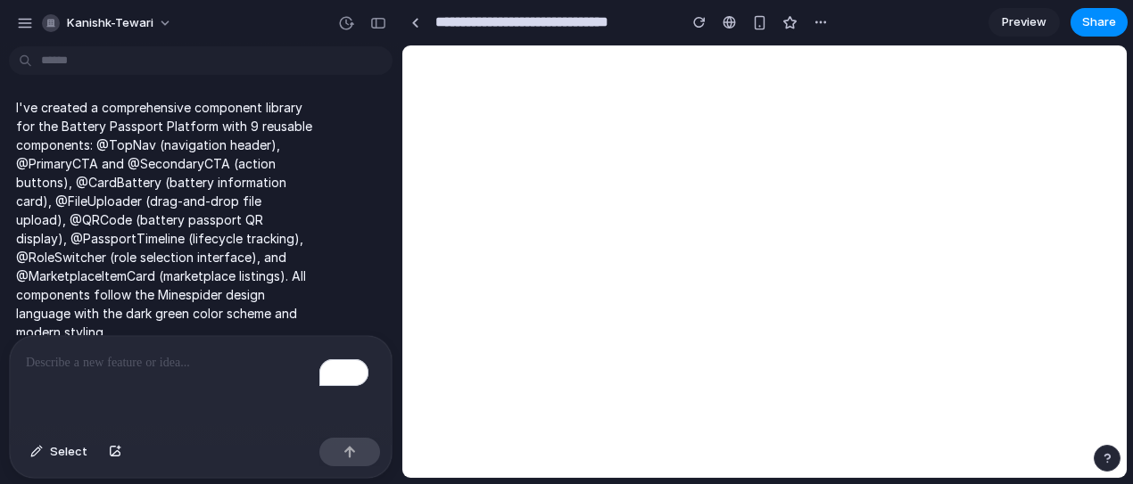
scroll to position [895, 0]
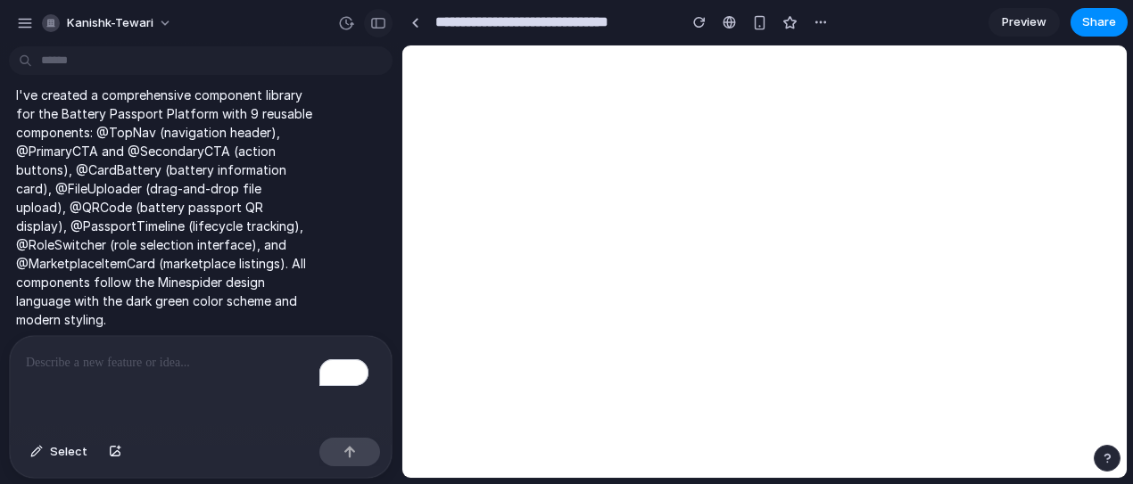
click at [384, 34] on button "button" at bounding box center [378, 23] width 29 height 29
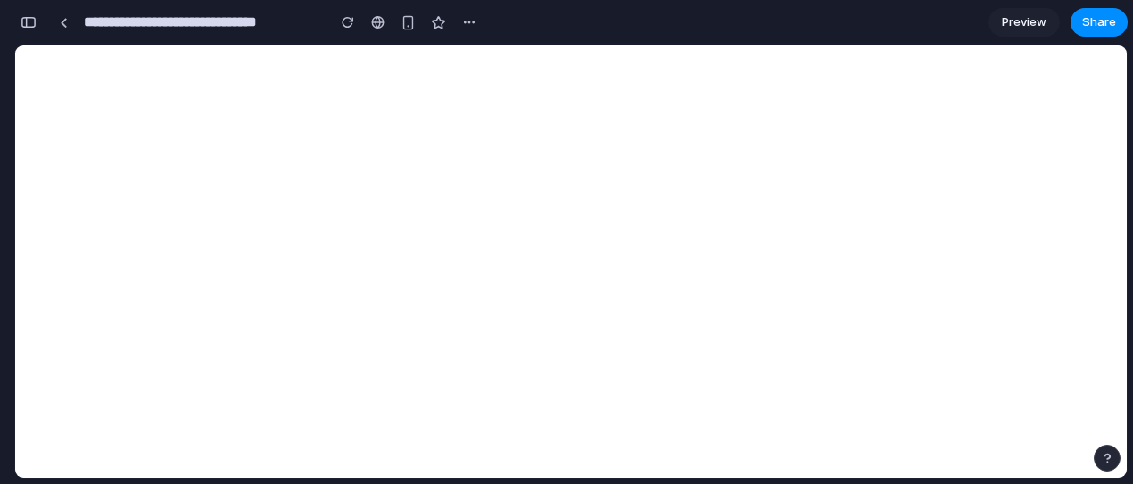
scroll to position [1325, 0]
click at [21, 14] on button "button" at bounding box center [28, 22] width 29 height 29
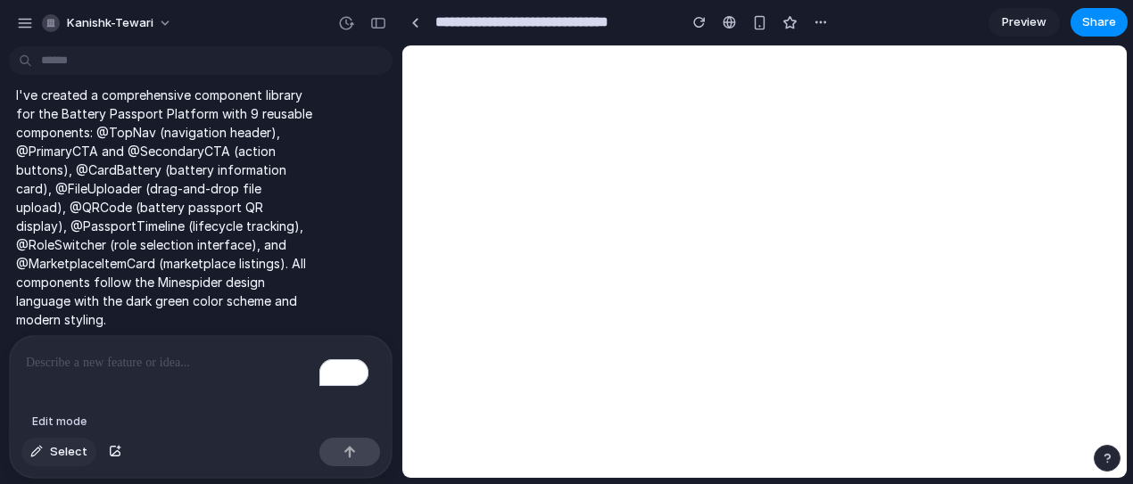
click at [49, 453] on button "Select" at bounding box center [58, 452] width 75 height 29
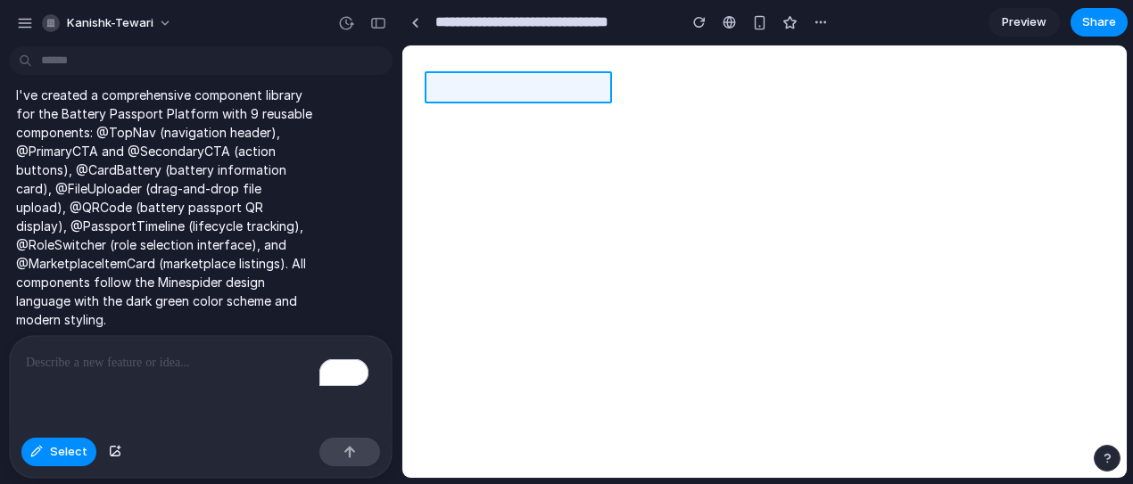
click at [472, 91] on div at bounding box center [763, 261] width 723 height 432
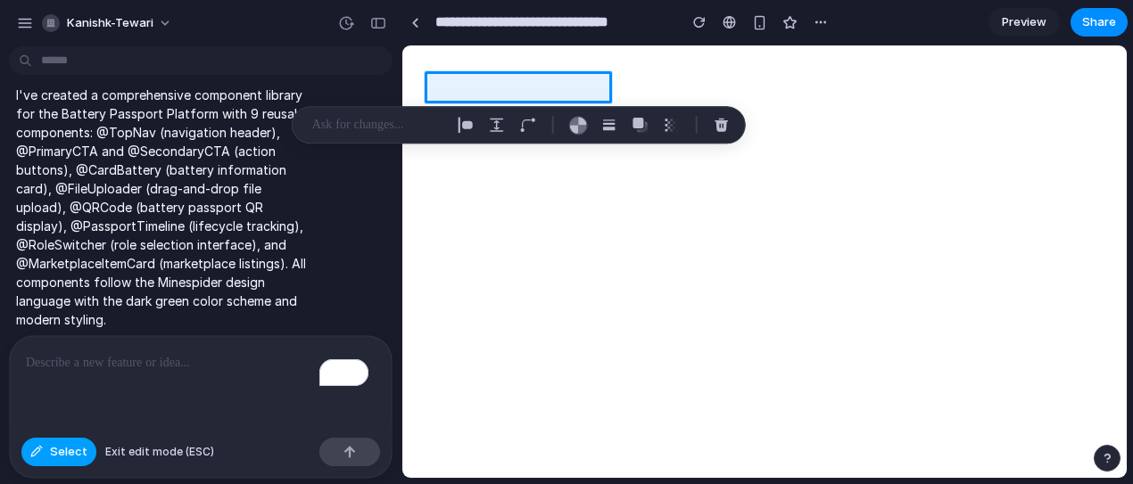
click at [75, 449] on span "Select" at bounding box center [68, 452] width 37 height 18
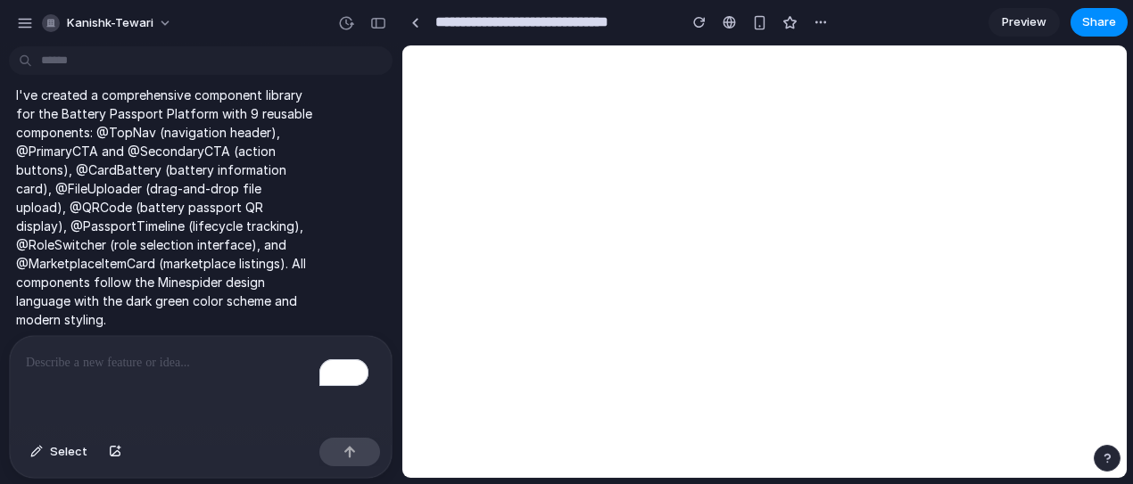
click at [60, 378] on div "To enrich screen reader interactions, please activate Accessibility in Grammarl…" at bounding box center [201, 383] width 382 height 95
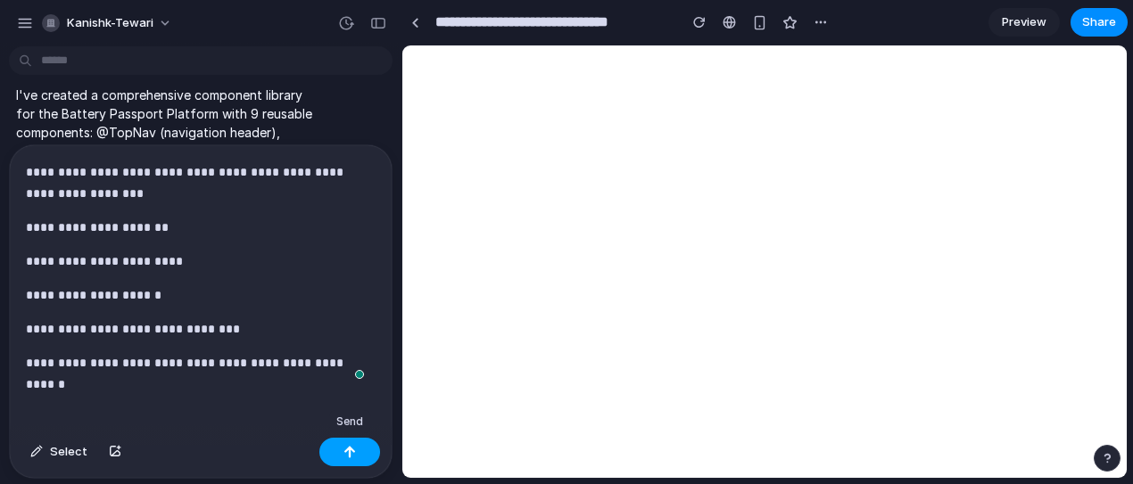
click at [347, 453] on div "button" at bounding box center [349, 452] width 12 height 12
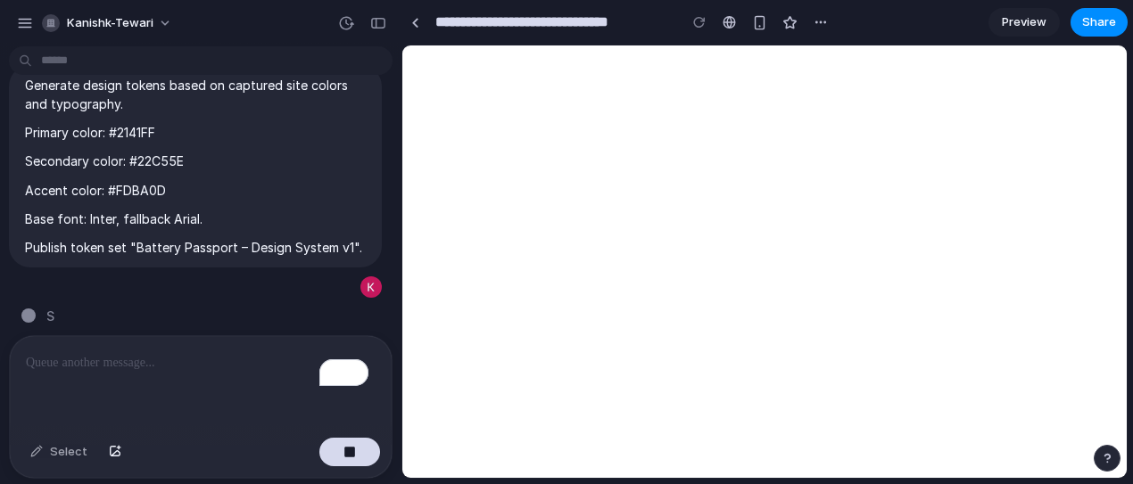
click at [172, 365] on p "To enrich screen reader interactions, please activate Accessibility in Grammarl…" at bounding box center [197, 362] width 342 height 21
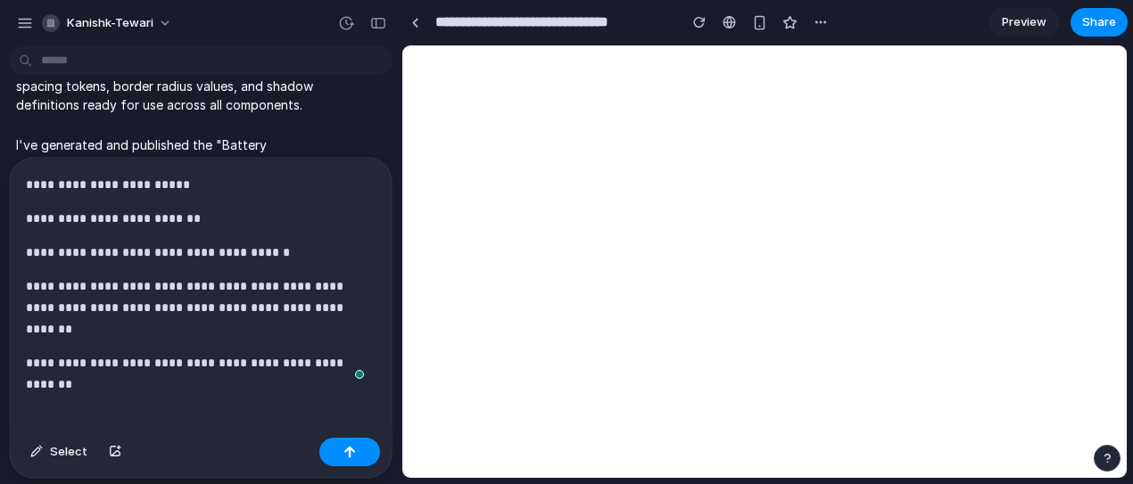
scroll to position [1832, 0]
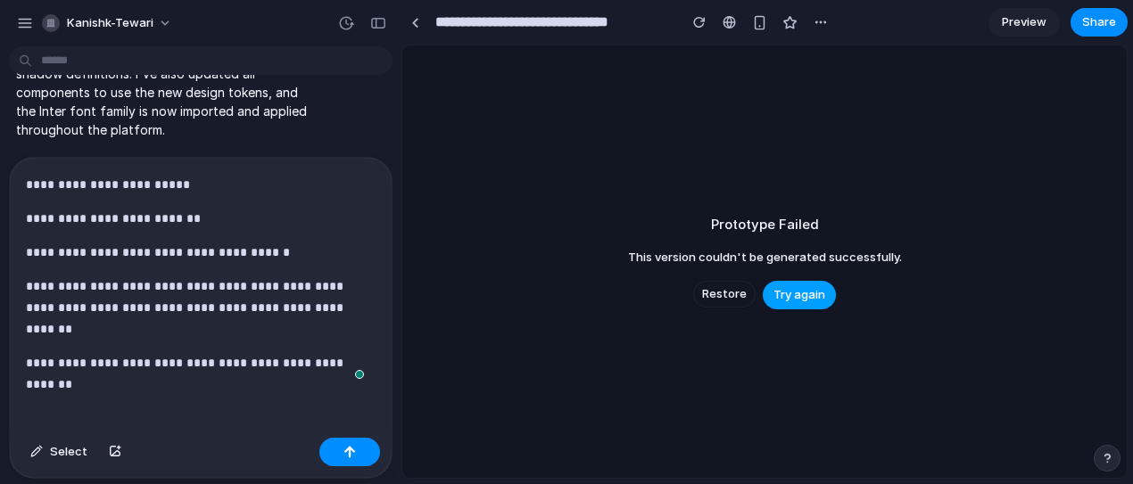
click at [787, 292] on span "Try again" at bounding box center [799, 295] width 52 height 18
click at [795, 302] on span "Try again" at bounding box center [799, 295] width 52 height 18
click at [197, 330] on p "**********" at bounding box center [197, 308] width 342 height 64
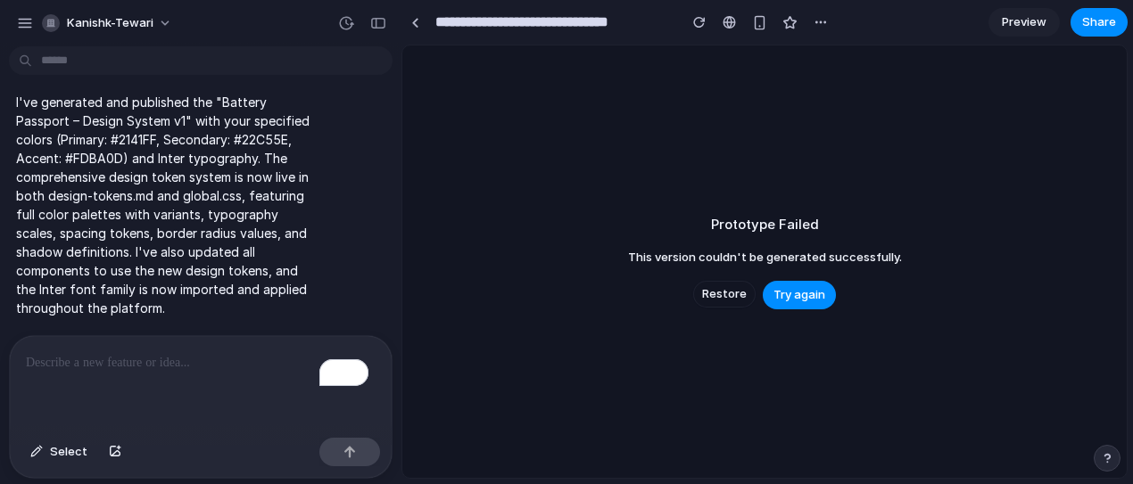
scroll to position [1653, 0]
click at [86, 391] on div "To enrich screen reader interactions, please activate Accessibility in Grammarl…" at bounding box center [201, 383] width 382 height 95
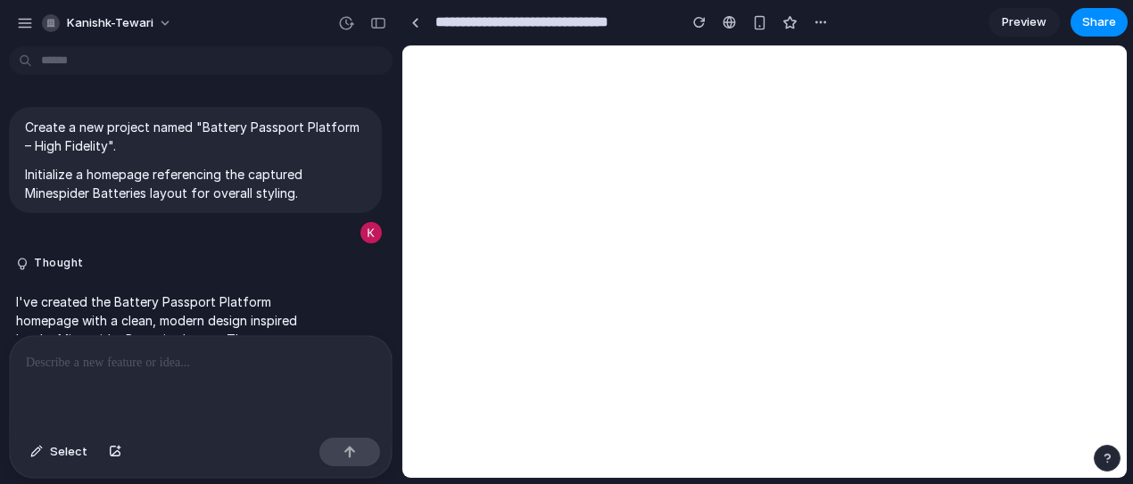
scroll to position [1345, 0]
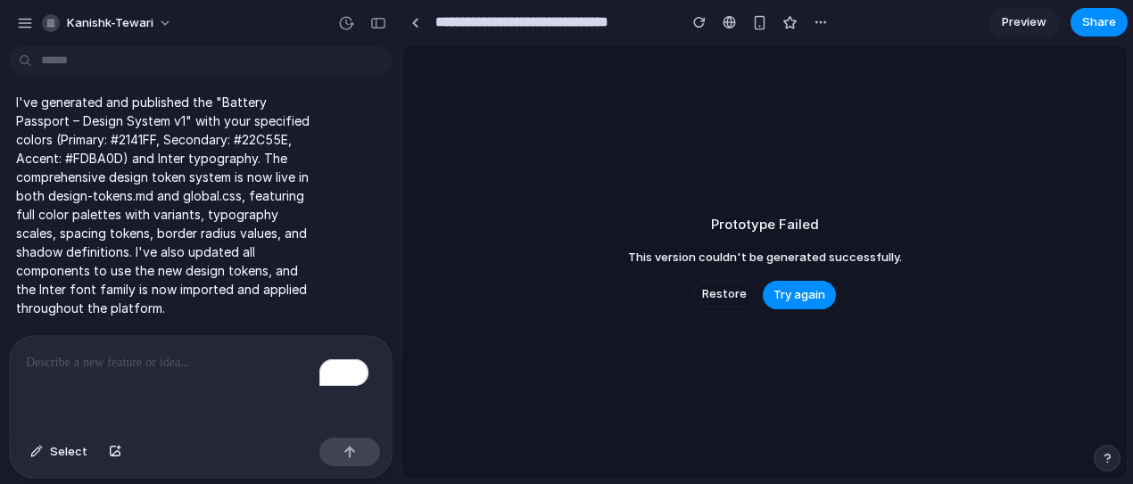
click at [101, 358] on p "To enrich screen reader interactions, please activate Accessibility in Grammarl…" at bounding box center [201, 362] width 350 height 21
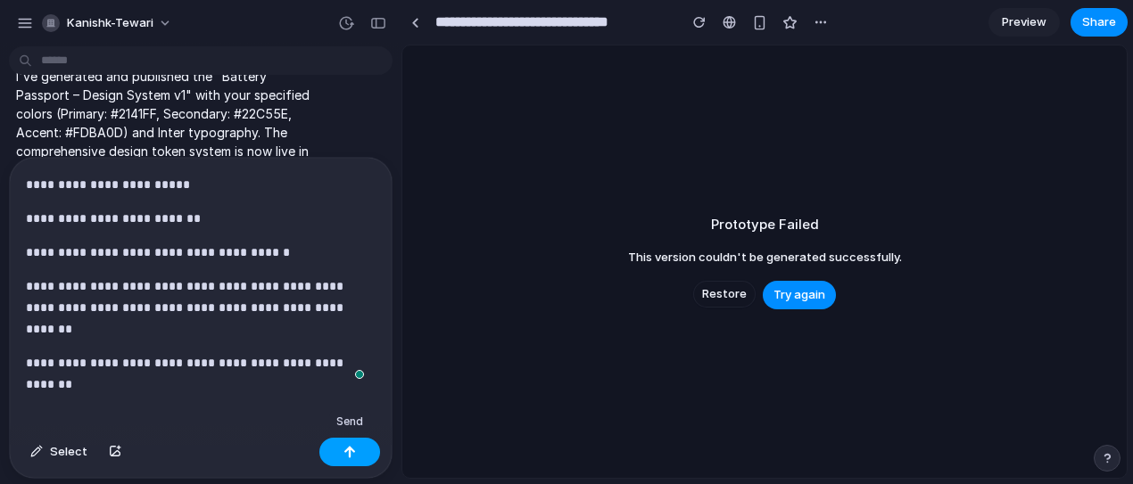
click at [365, 460] on button "button" at bounding box center [349, 452] width 61 height 29
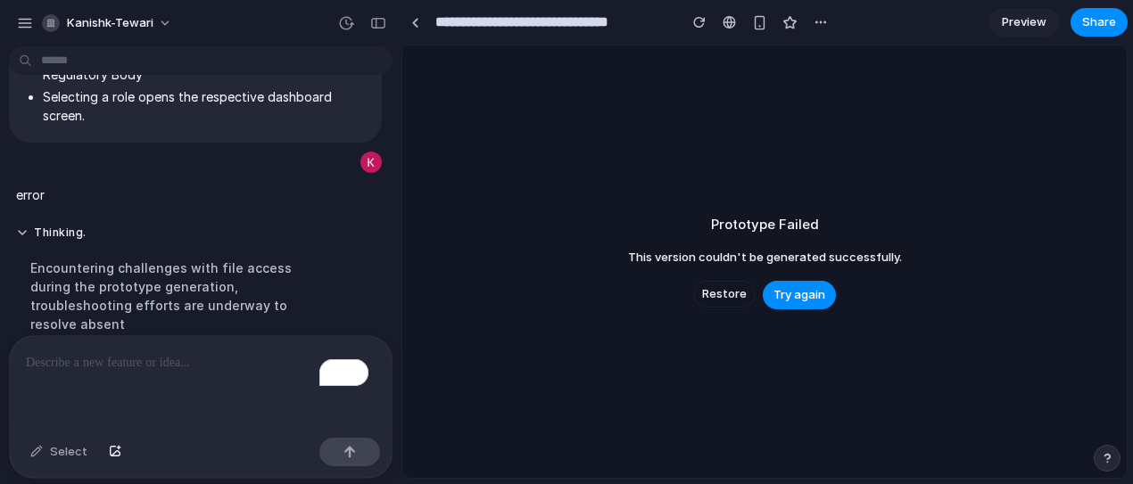
scroll to position [1767, 0]
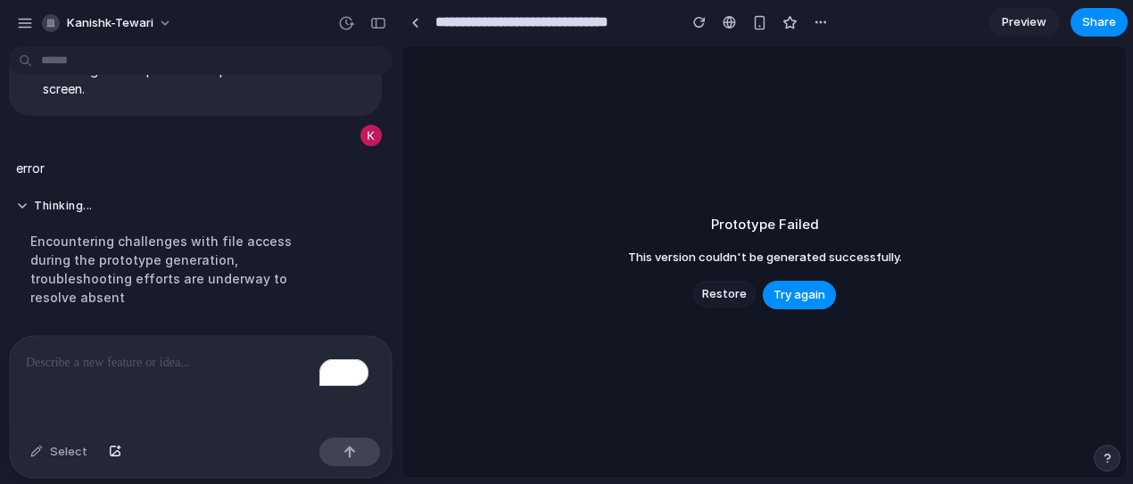
click at [726, 294] on span "Restore" at bounding box center [724, 294] width 45 height 18
click at [718, 298] on span "Restore" at bounding box center [724, 294] width 45 height 18
click at [796, 298] on span "Try again" at bounding box center [799, 295] width 52 height 18
click at [716, 298] on span "Restore" at bounding box center [724, 294] width 45 height 18
click at [698, 12] on button "button" at bounding box center [699, 22] width 27 height 27
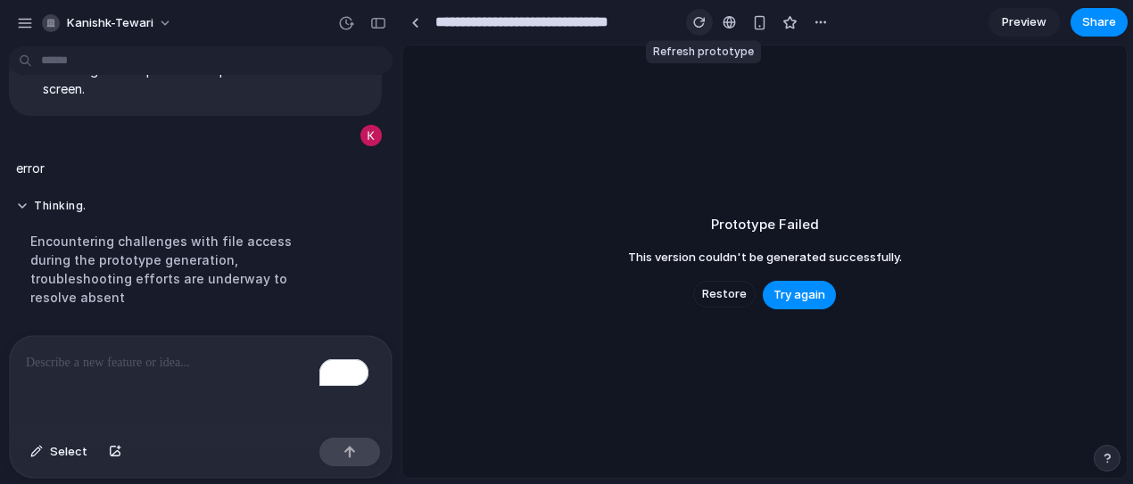
click at [697, 28] on div "button" at bounding box center [699, 22] width 12 height 12
click at [23, 21] on div "button" at bounding box center [25, 23] width 16 height 16
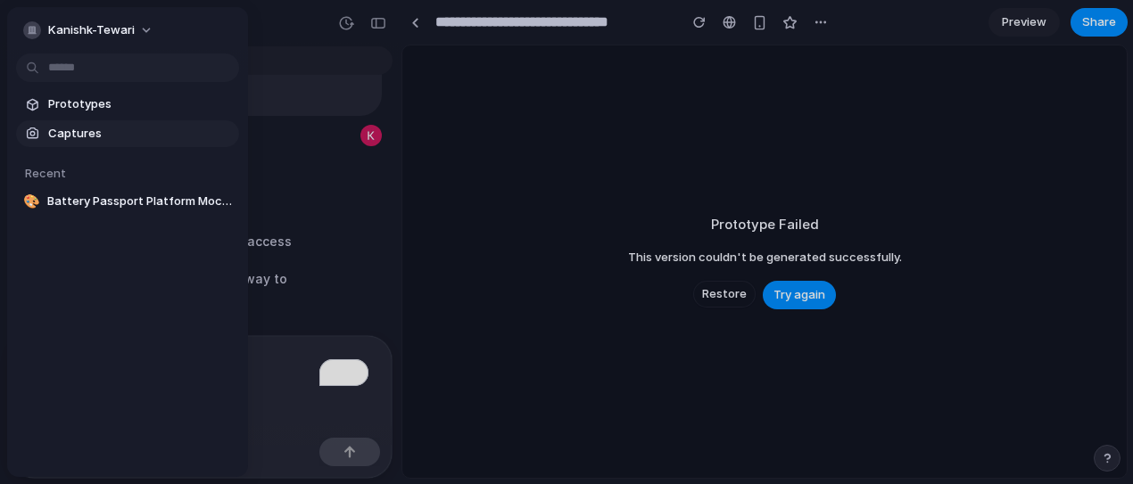
click at [73, 135] on span "Captures" at bounding box center [140, 134] width 184 height 18
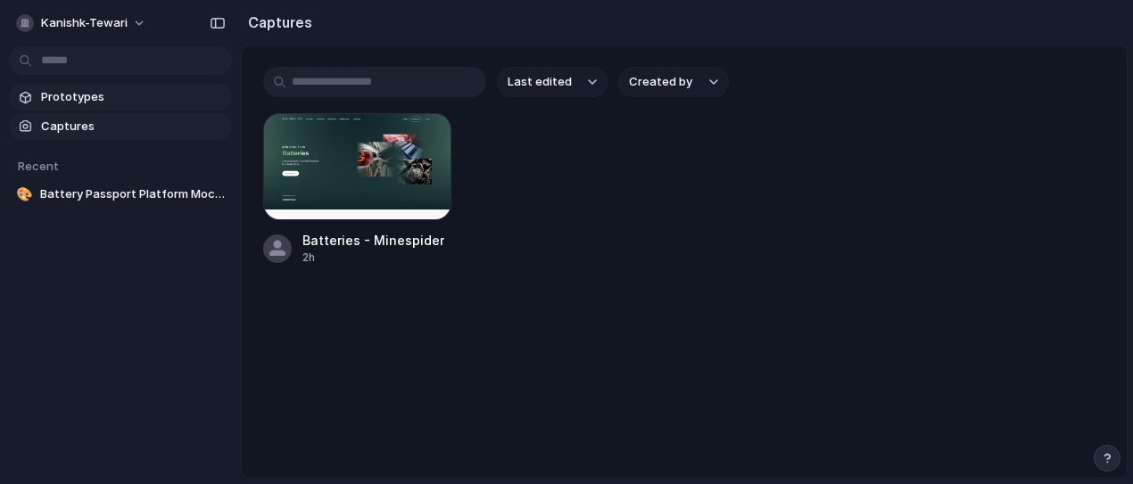
click at [101, 100] on span "Prototypes" at bounding box center [133, 97] width 184 height 18
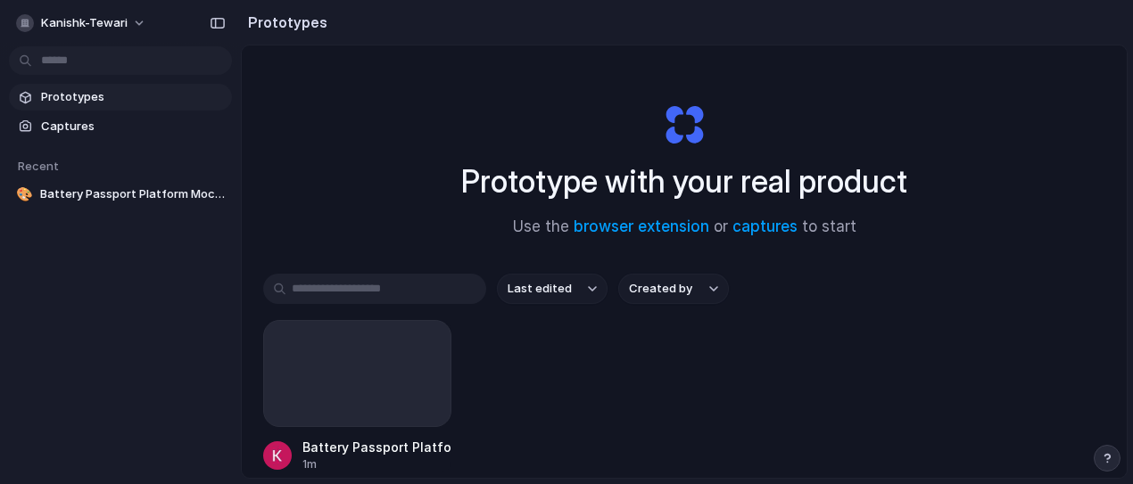
scroll to position [103, 0]
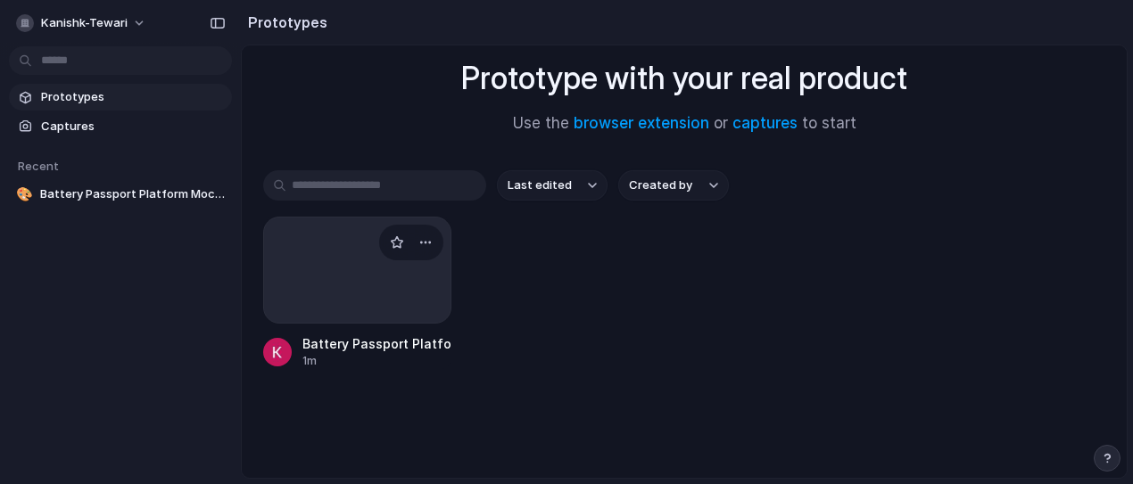
click at [323, 272] on div at bounding box center [357, 270] width 188 height 107
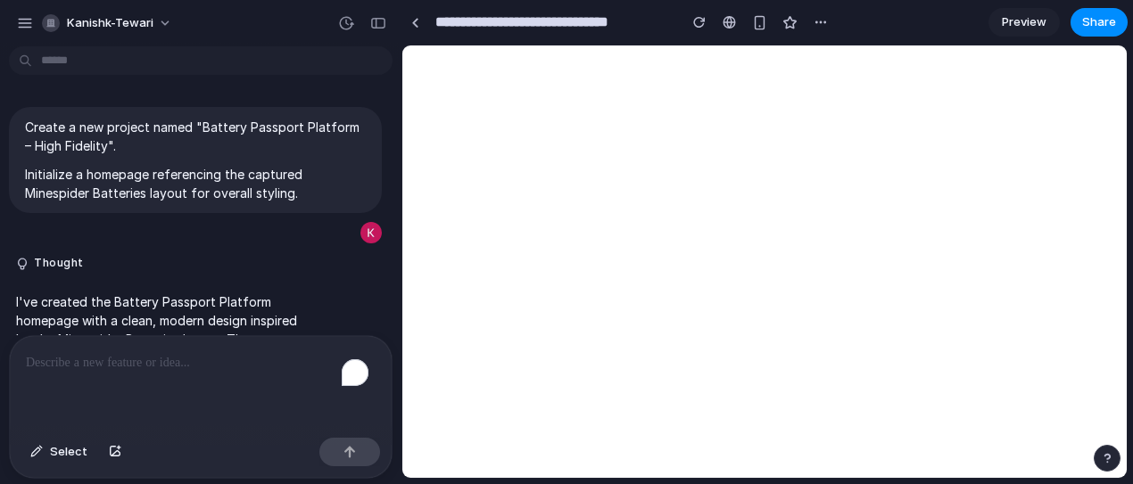
scroll to position [1663, 0]
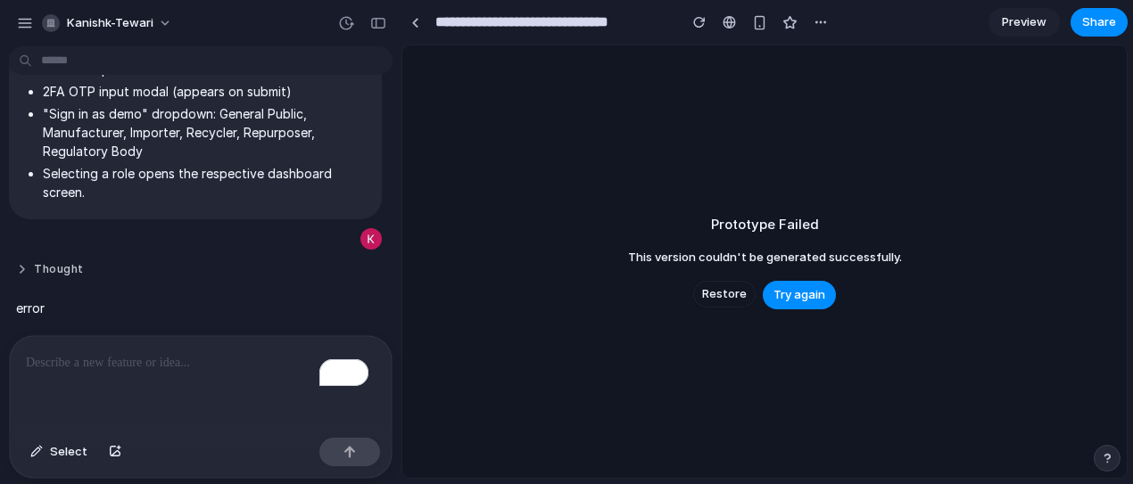
click at [74, 262] on button "Thought" at bounding box center [165, 269] width 298 height 15
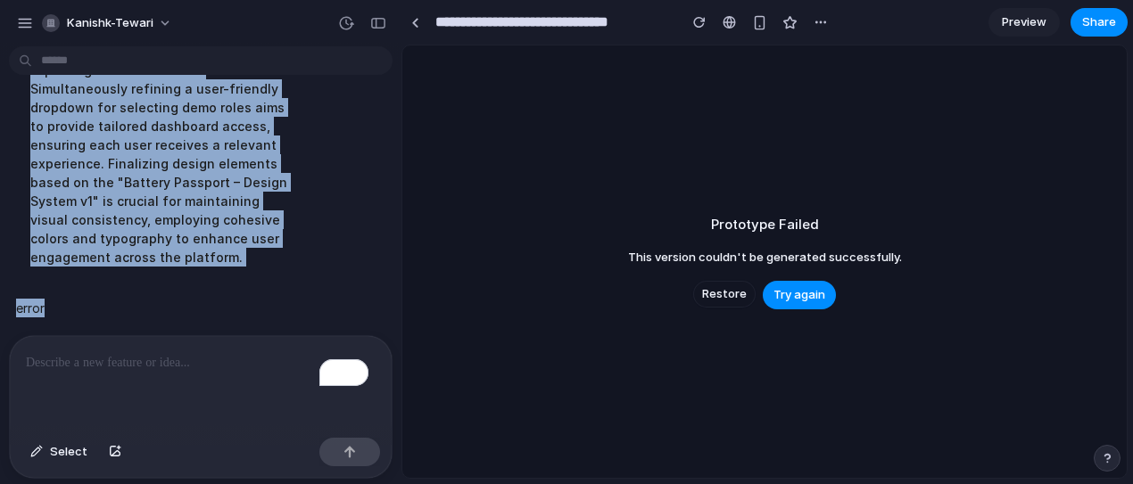
scroll to position [2029, 0]
drag, startPoint x: 31, startPoint y: 105, endPoint x: 103, endPoint y: 259, distance: 169.2
click at [103, 259] on div "Encountering challenges with file access during the prototype generation, troub…" at bounding box center [165, 98] width 298 height 358
copy div "Encountering challenges with file access during the prototype generation, troub…"
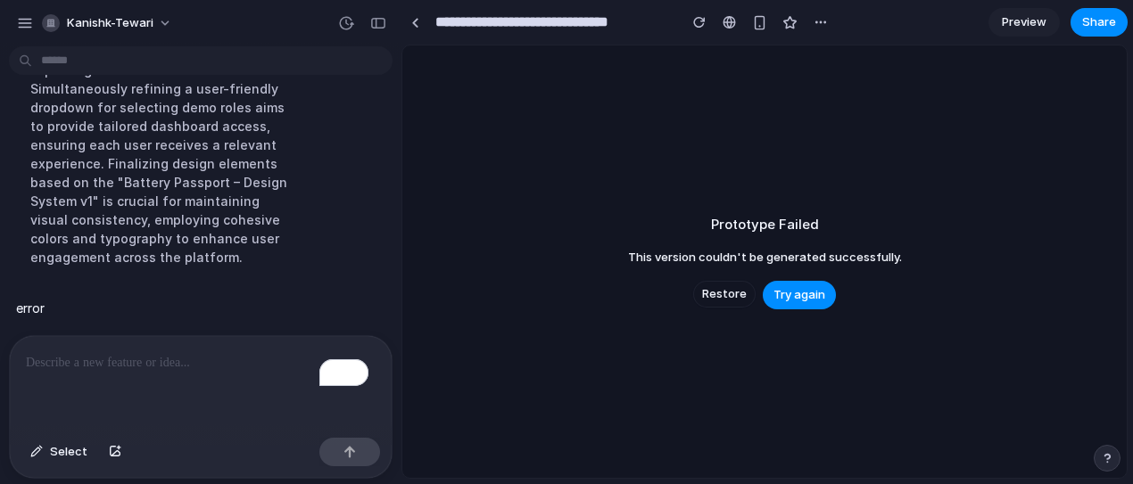
click at [133, 352] on p "To enrich screen reader interactions, please activate Accessibility in Grammarl…" at bounding box center [201, 362] width 350 height 21
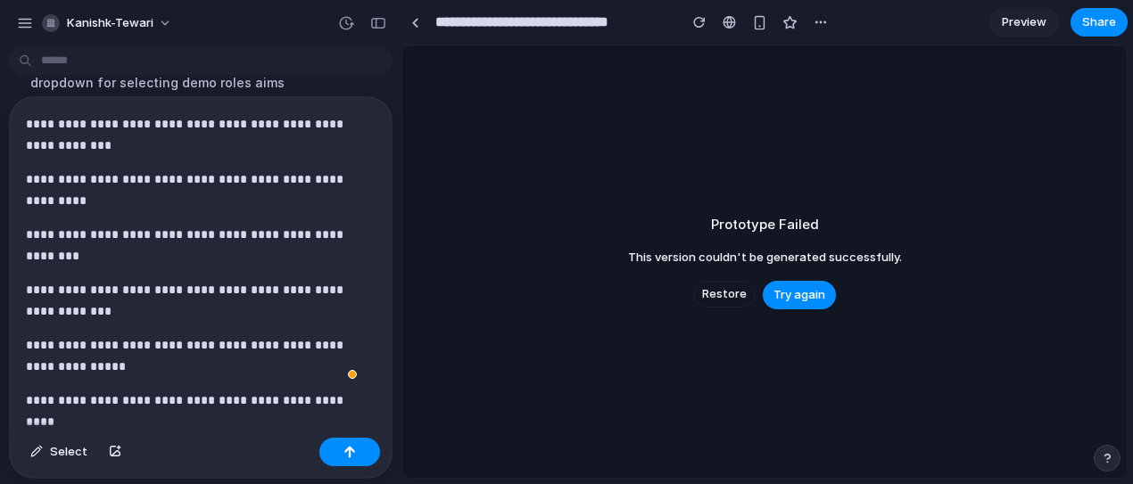
scroll to position [168, 0]
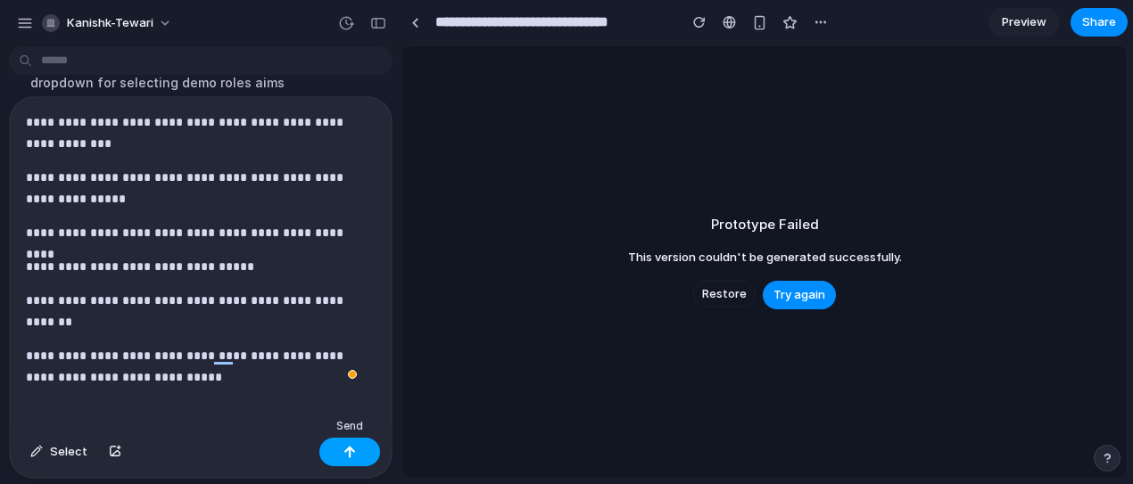
click at [345, 455] on div "button" at bounding box center [349, 452] width 12 height 12
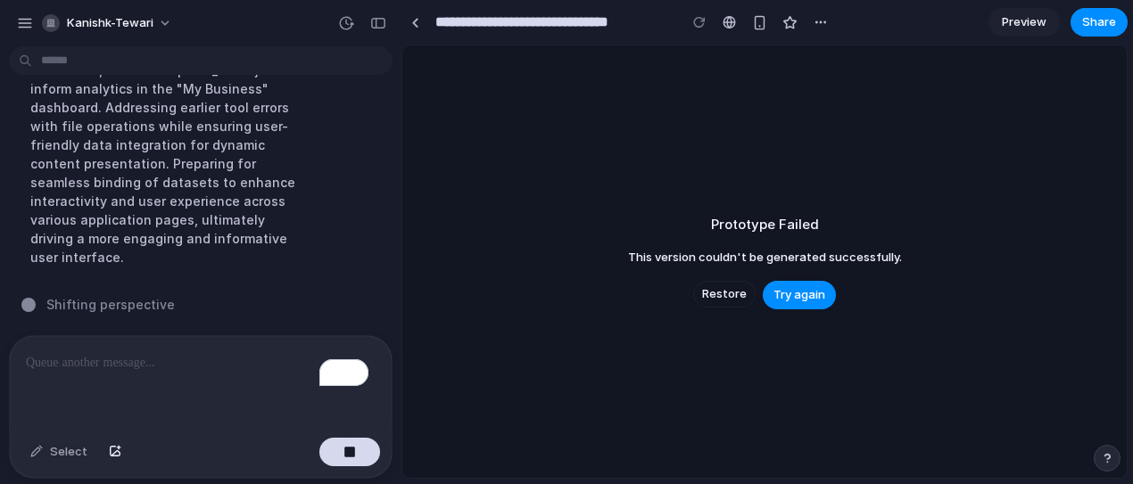
scroll to position [2855, 0]
click at [111, 451] on div "button" at bounding box center [115, 452] width 12 height 11
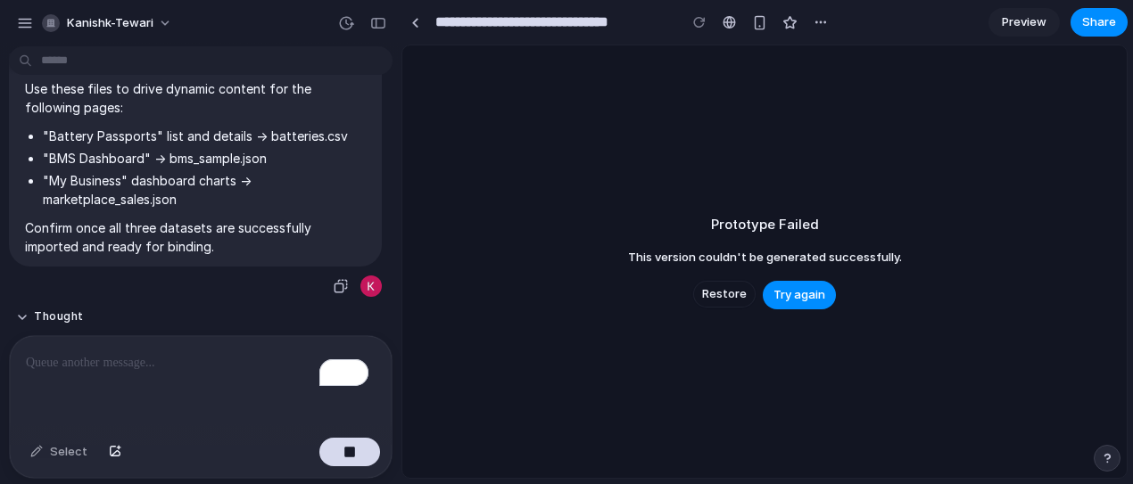
scroll to position [2818, 0]
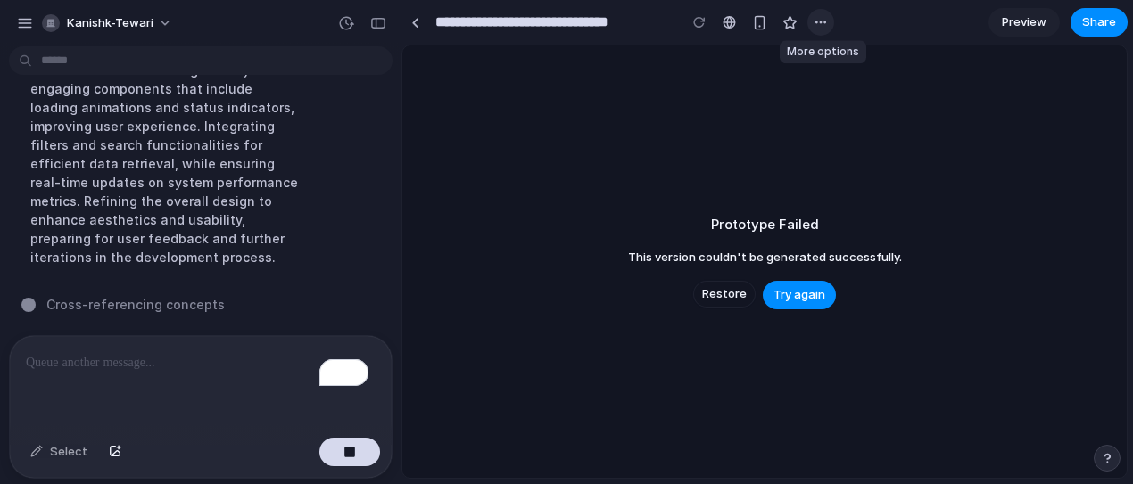
click at [820, 25] on div "button" at bounding box center [820, 22] width 14 height 14
click at [166, 18] on button "kanishk-tewari" at bounding box center [108, 23] width 146 height 29
click at [21, 23] on div "button" at bounding box center [25, 23] width 16 height 16
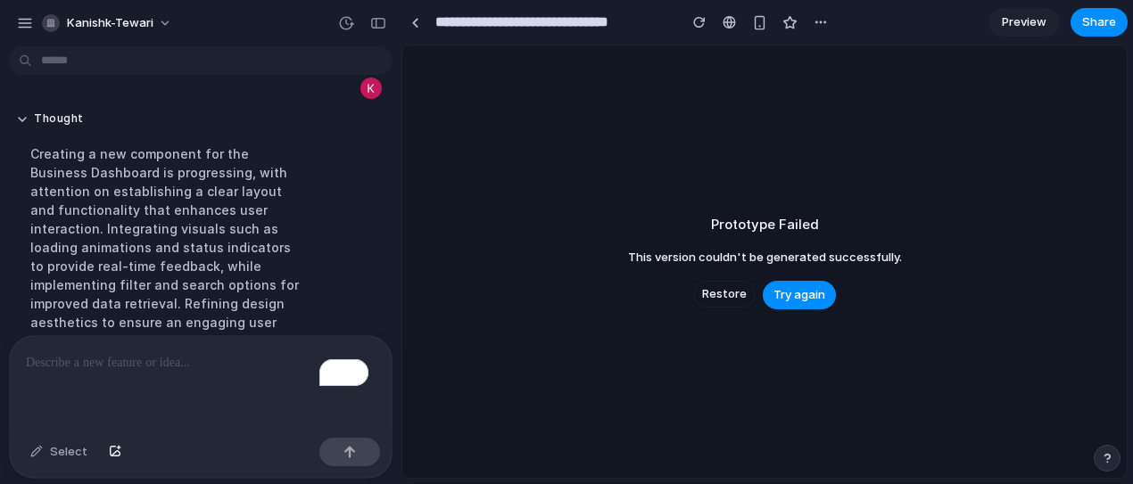
scroll to position [2560, 0]
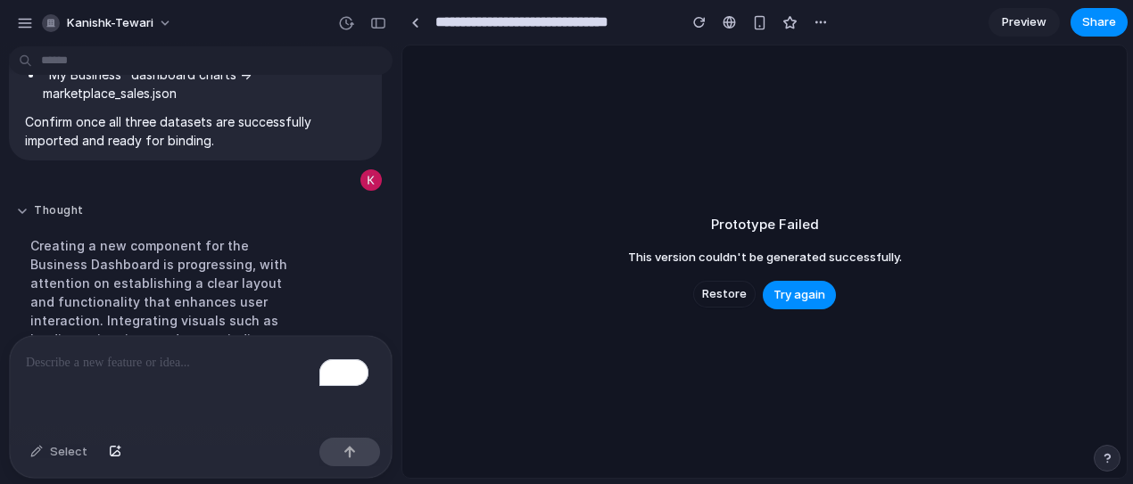
click at [55, 218] on button "Thought" at bounding box center [165, 210] width 298 height 15
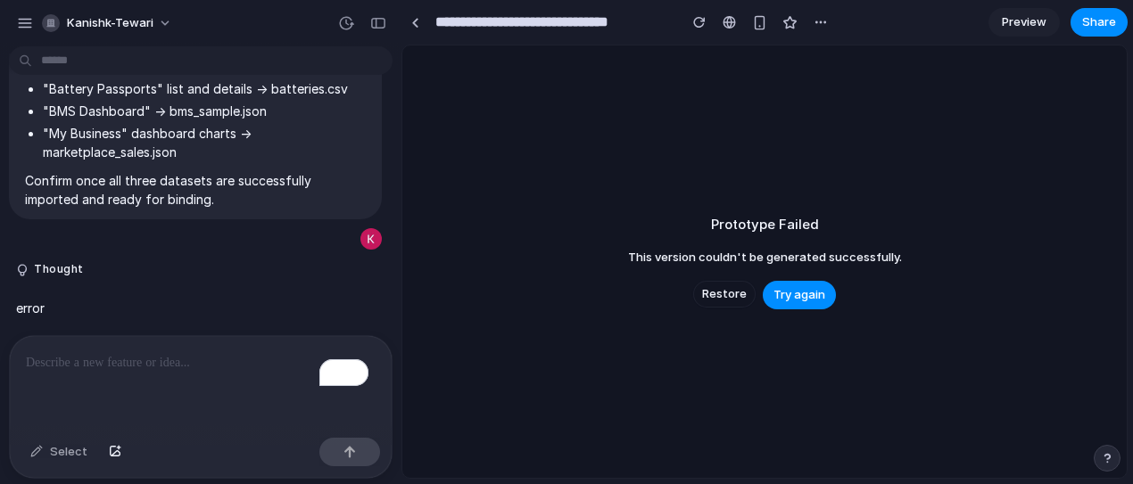
click at [82, 364] on p "To enrich screen reader interactions, please activate Accessibility in Grammarl…" at bounding box center [197, 362] width 342 height 21
click at [141, 356] on p "To enrich screen reader interactions, please activate Accessibility in Grammarl…" at bounding box center [197, 362] width 342 height 21
click at [160, 372] on div "To enrich screen reader interactions, please activate Accessibility in Grammarl…" at bounding box center [197, 383] width 375 height 95
click at [92, 352] on p "To enrich screen reader interactions, please activate Accessibility in Grammarl…" at bounding box center [197, 362] width 342 height 21
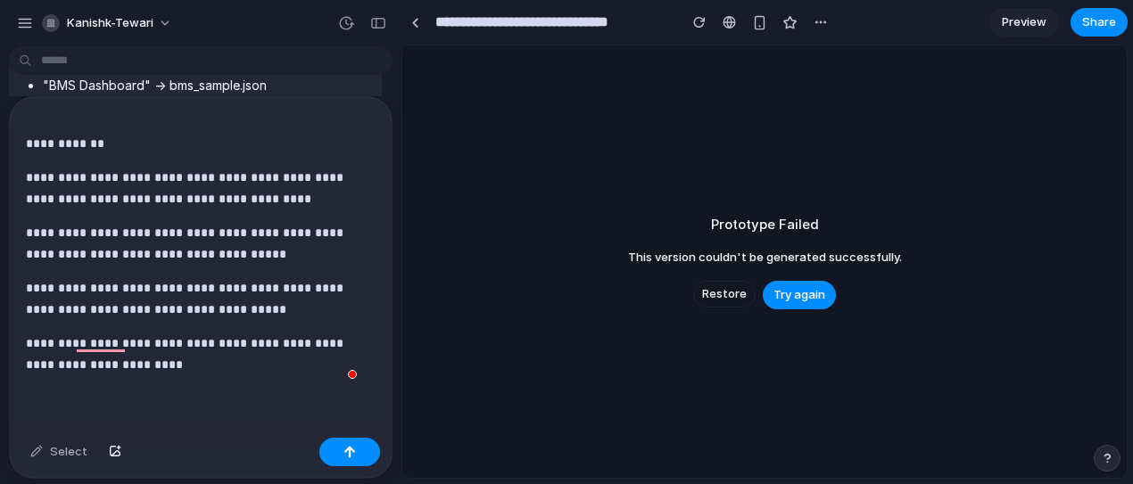
scroll to position [191, 0]
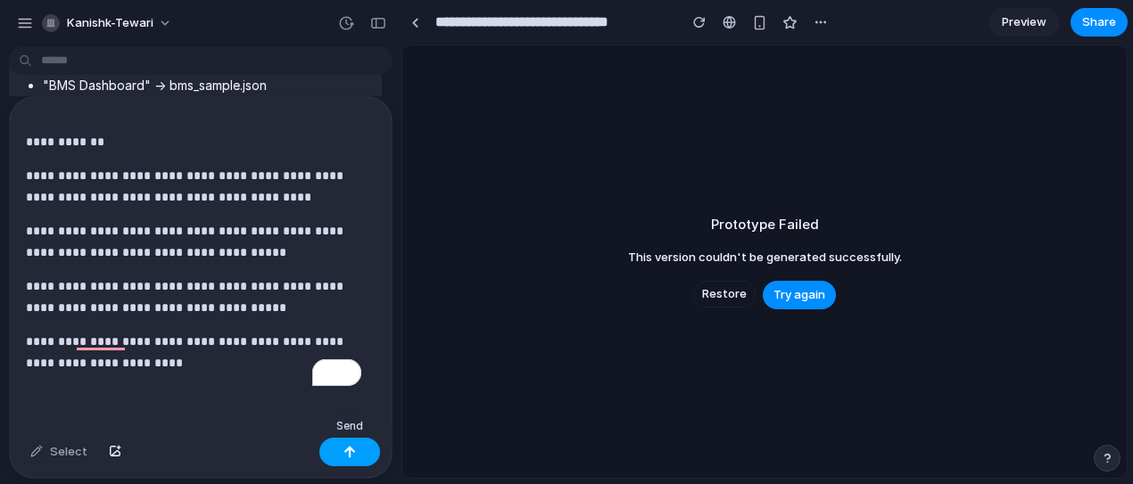
click at [345, 464] on button "button" at bounding box center [349, 452] width 61 height 29
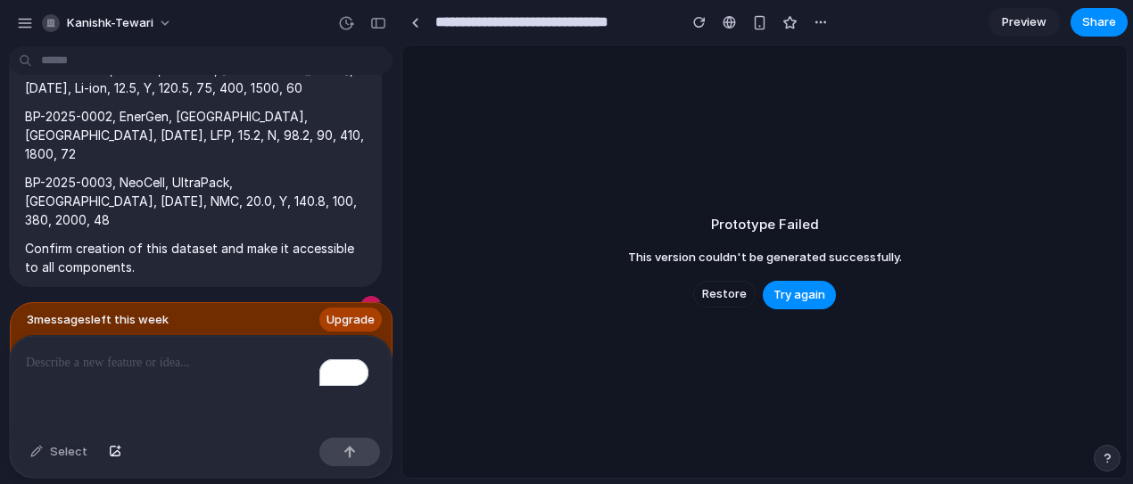
scroll to position [3018, 0]
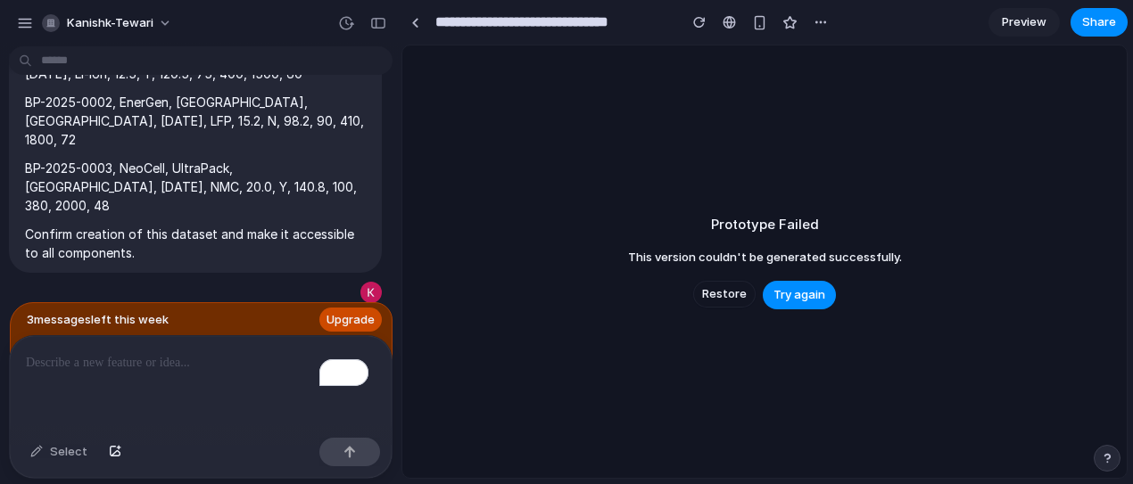
click at [350, 311] on span "Upgrade" at bounding box center [350, 320] width 48 height 18
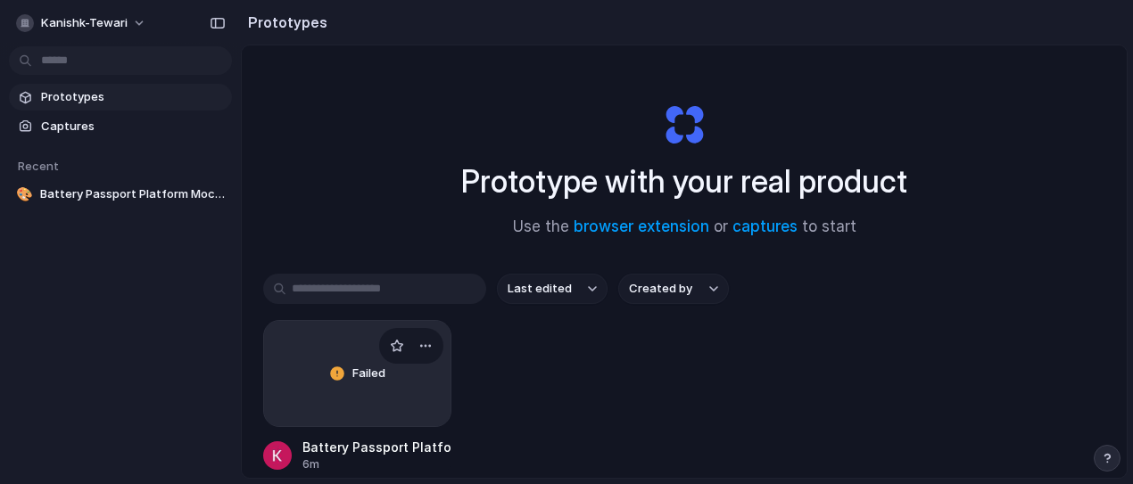
click at [372, 391] on div "Failed" at bounding box center [357, 373] width 186 height 105
